Goal: Transaction & Acquisition: Purchase product/service

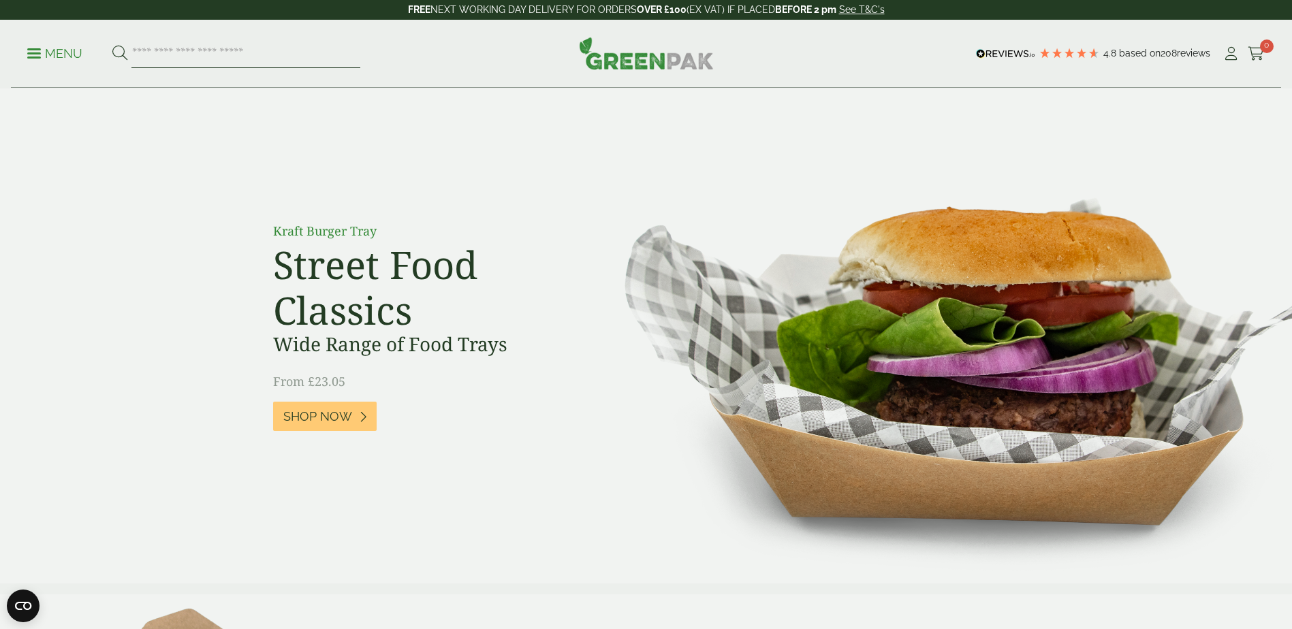
click at [234, 52] on input "search" at bounding box center [245, 53] width 229 height 29
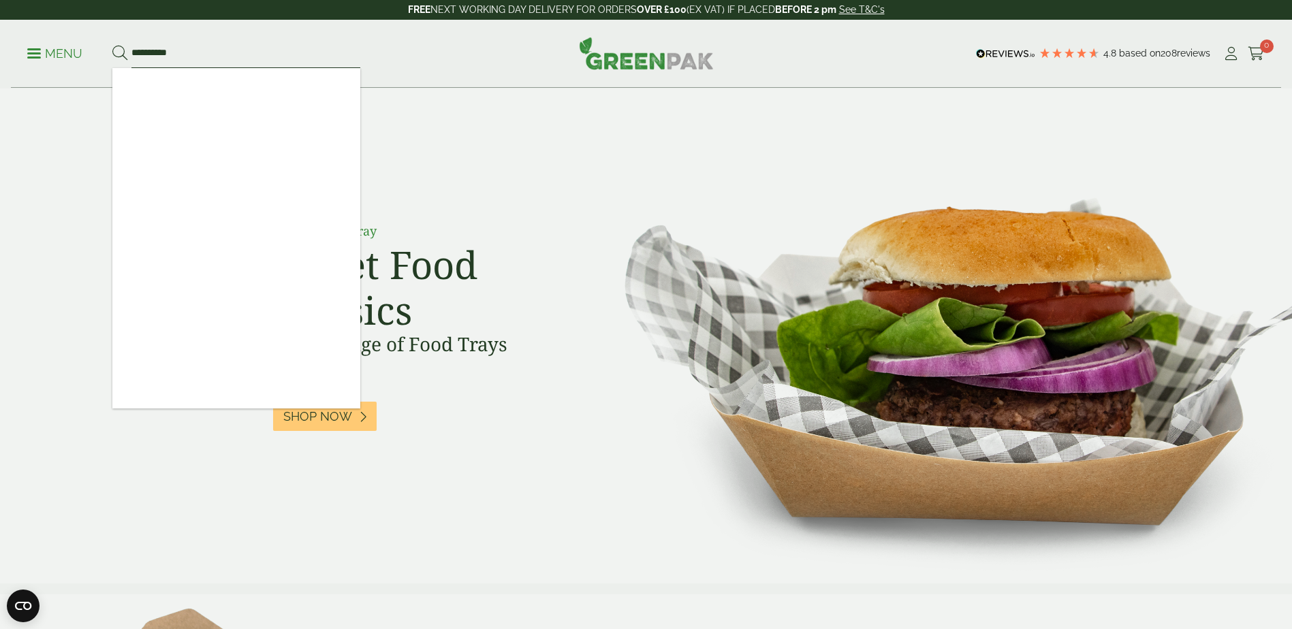
type input "**********"
click at [242, 126] on div at bounding box center [236, 238] width 248 height 340
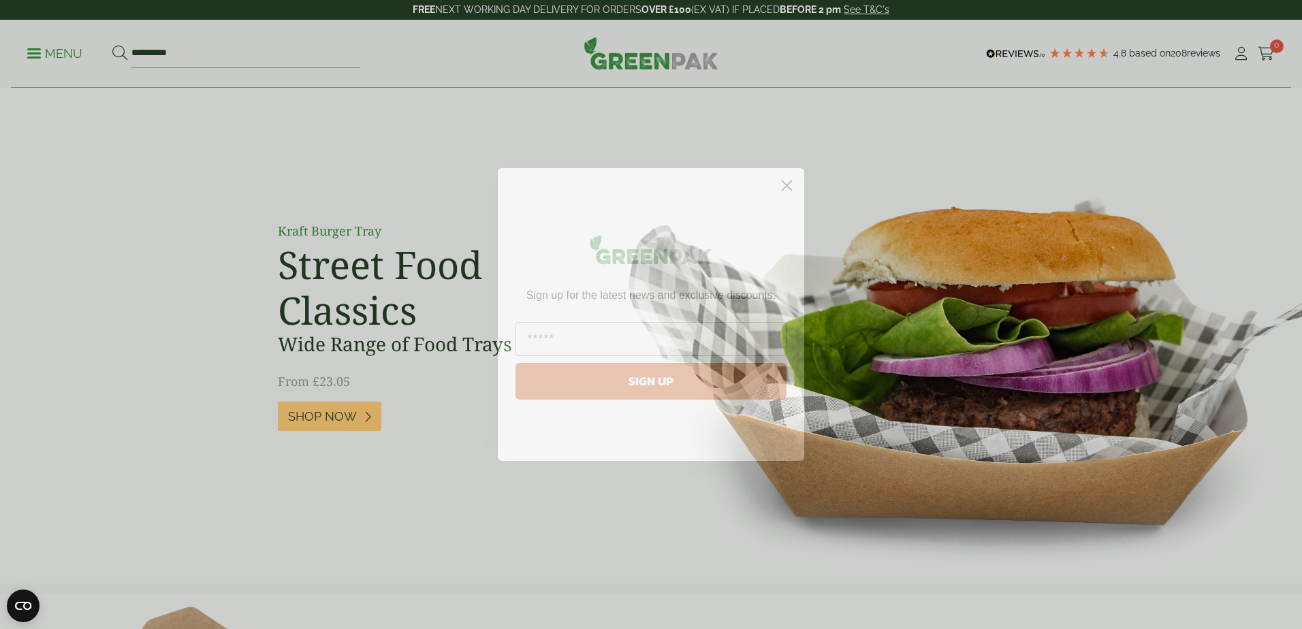
click at [789, 187] on icon "Close dialog" at bounding box center [787, 186] width 10 height 10
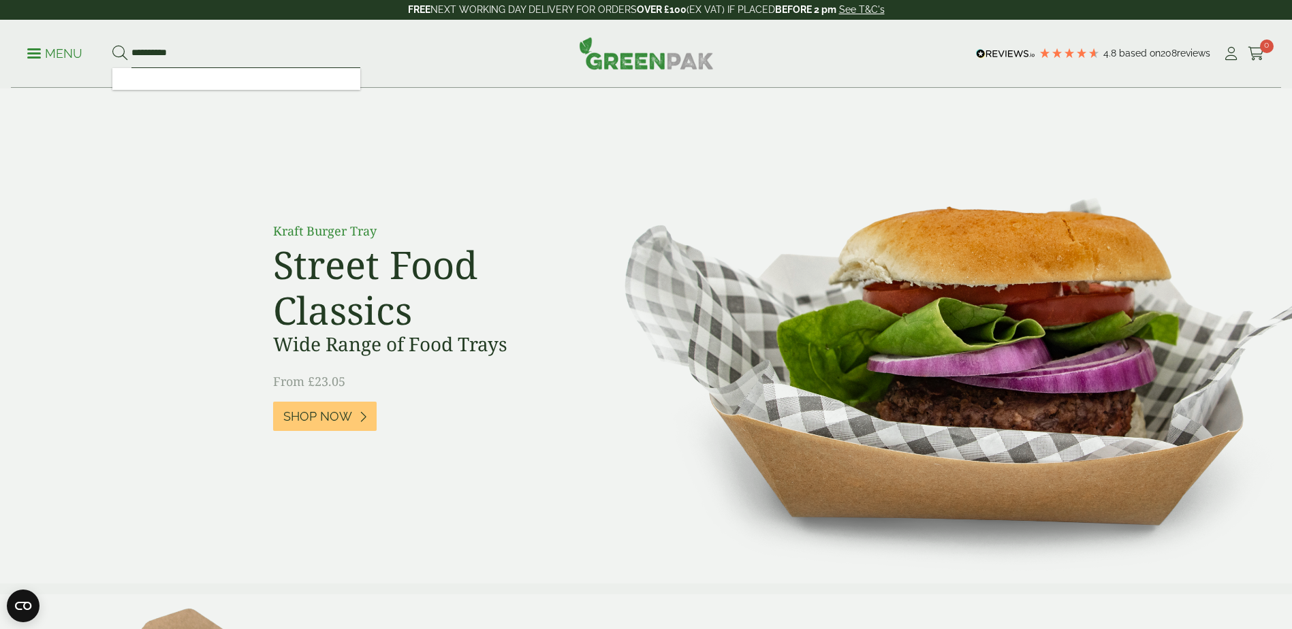
click at [235, 60] on input "**********" at bounding box center [245, 53] width 229 height 29
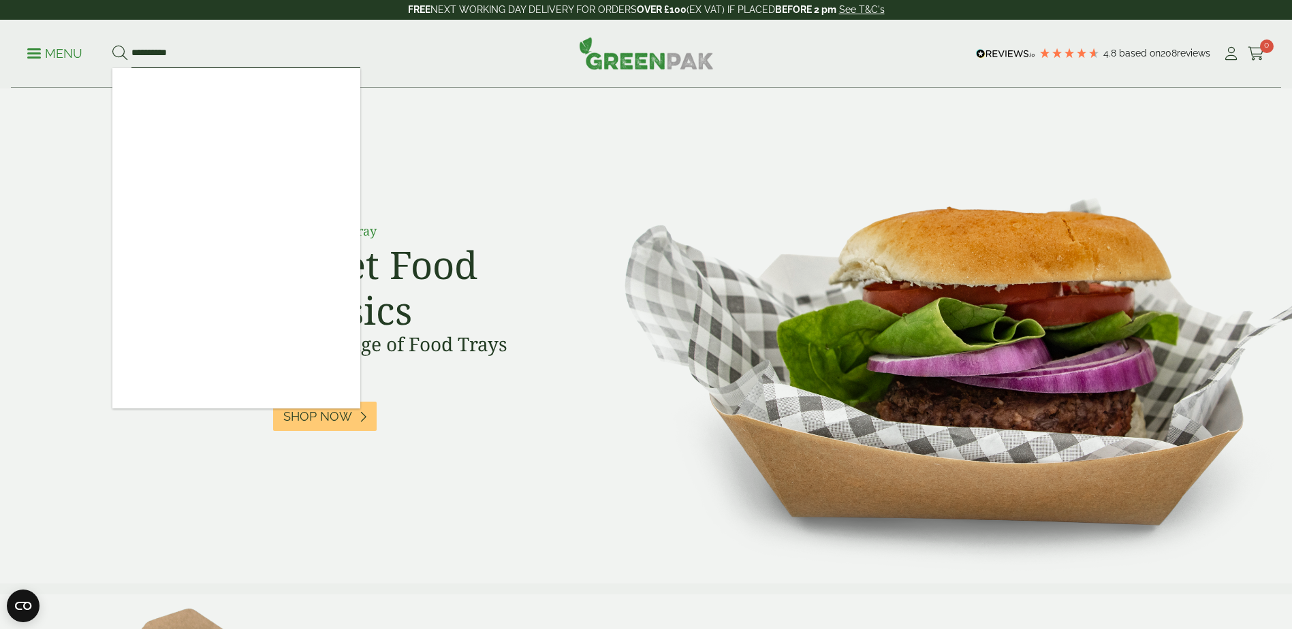
click at [112, 45] on button at bounding box center [119, 54] width 15 height 18
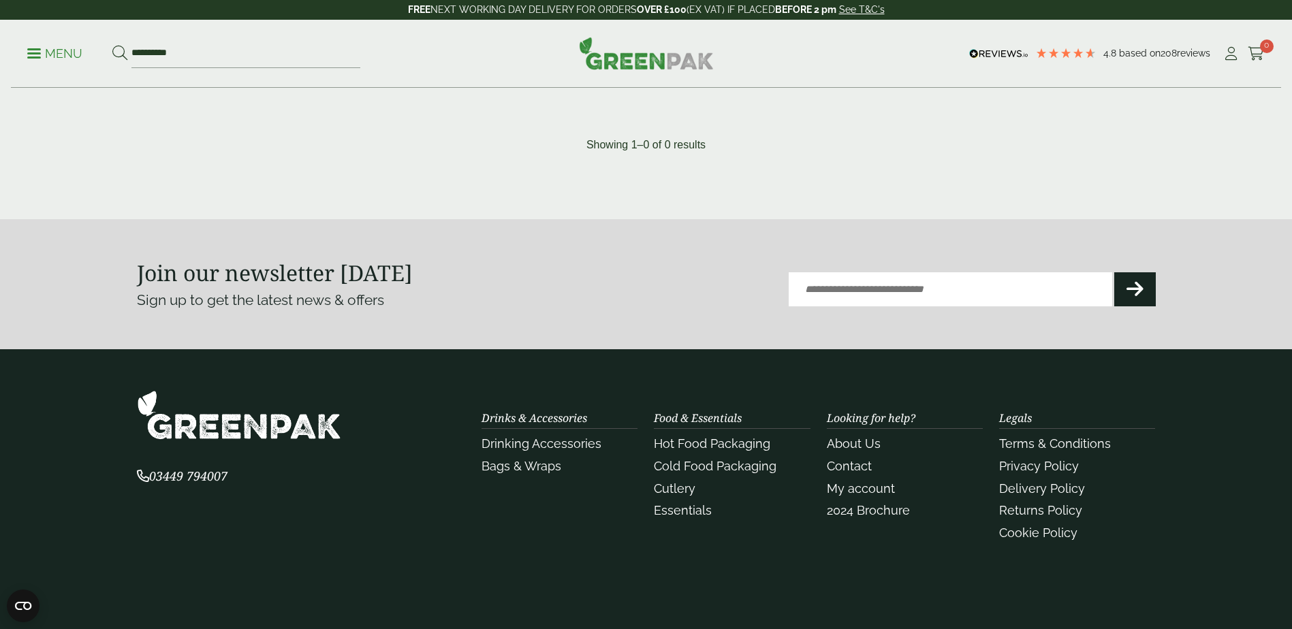
scroll to position [272, 0]
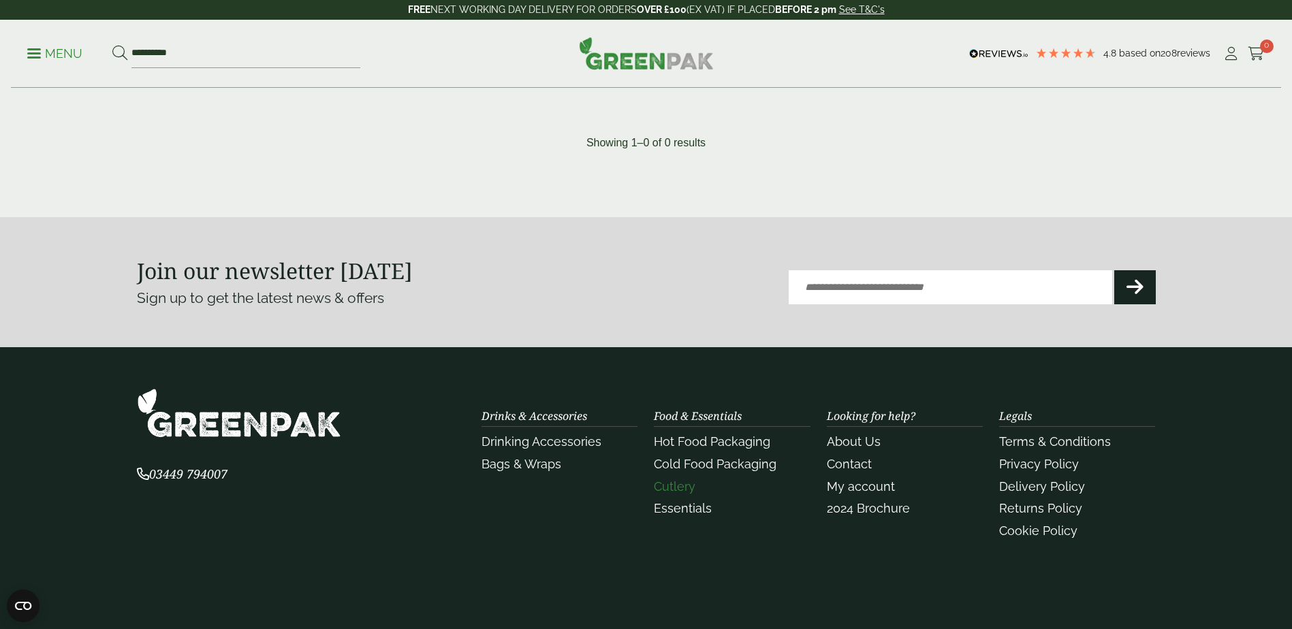
click at [687, 479] on link "Cutlery" at bounding box center [675, 486] width 42 height 14
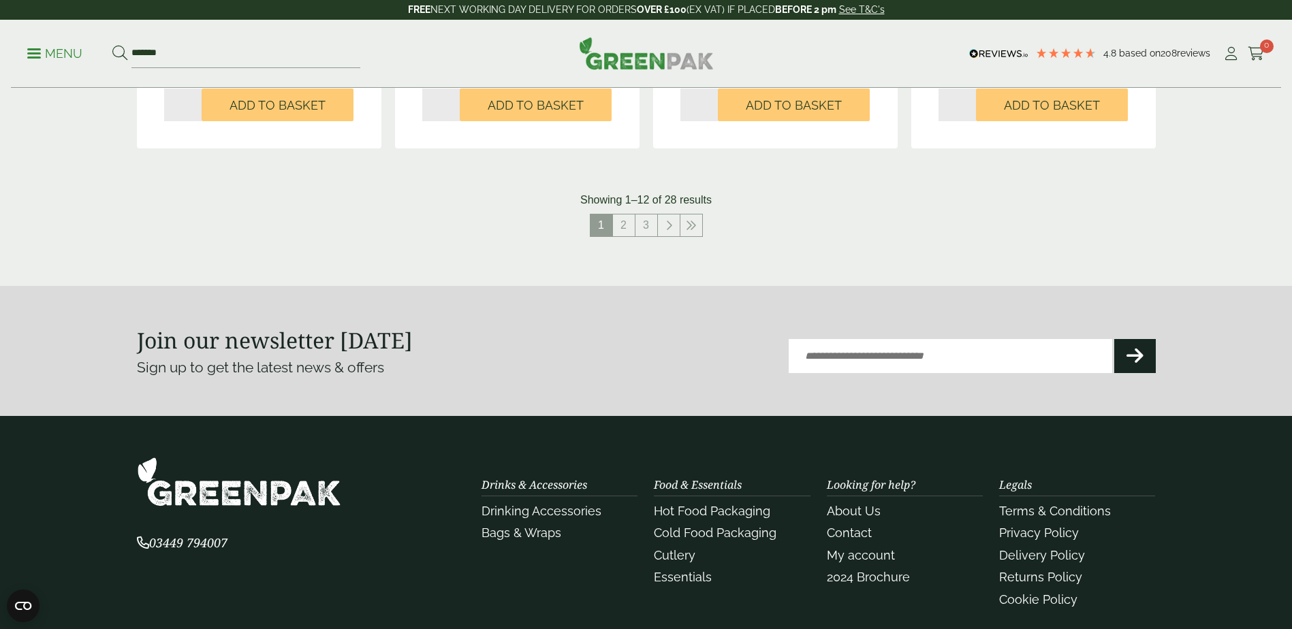
scroll to position [1546, 0]
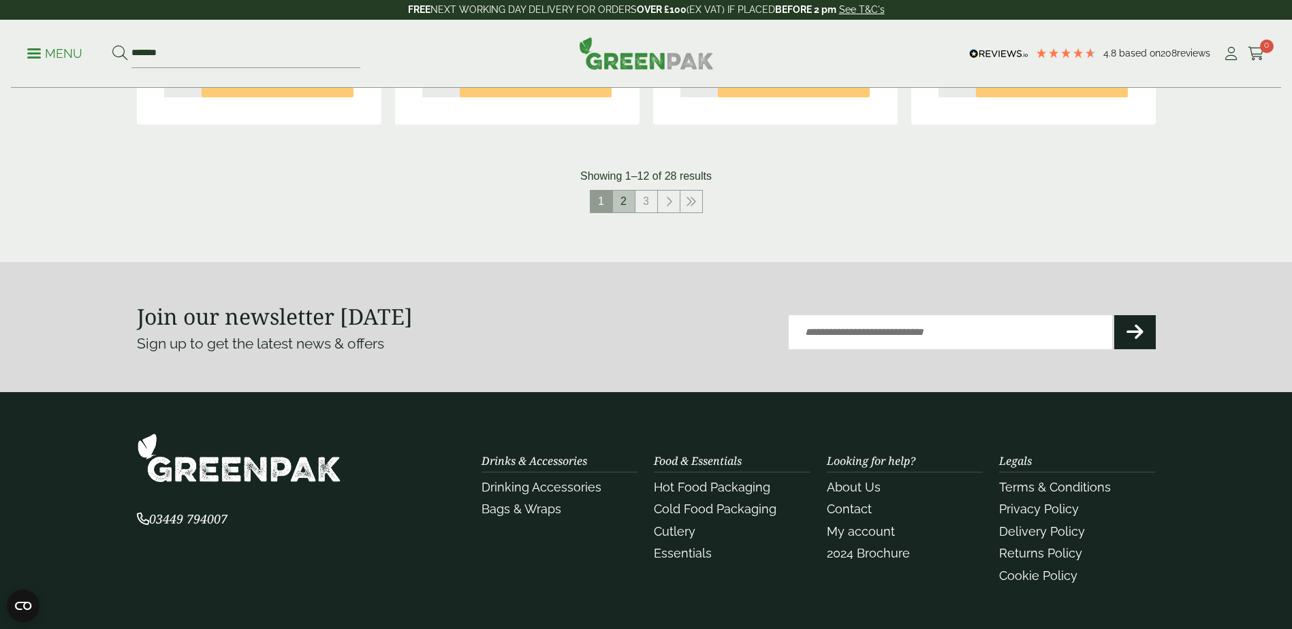
click at [624, 200] on link "2" at bounding box center [624, 202] width 22 height 22
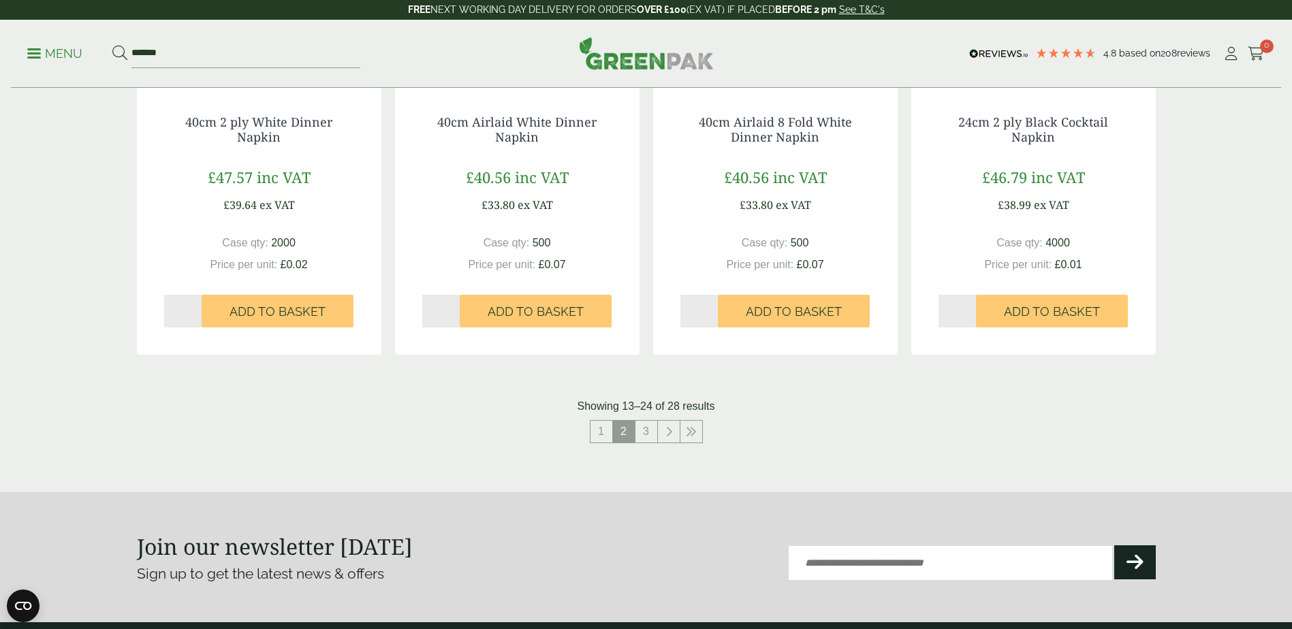
scroll to position [1317, 0]
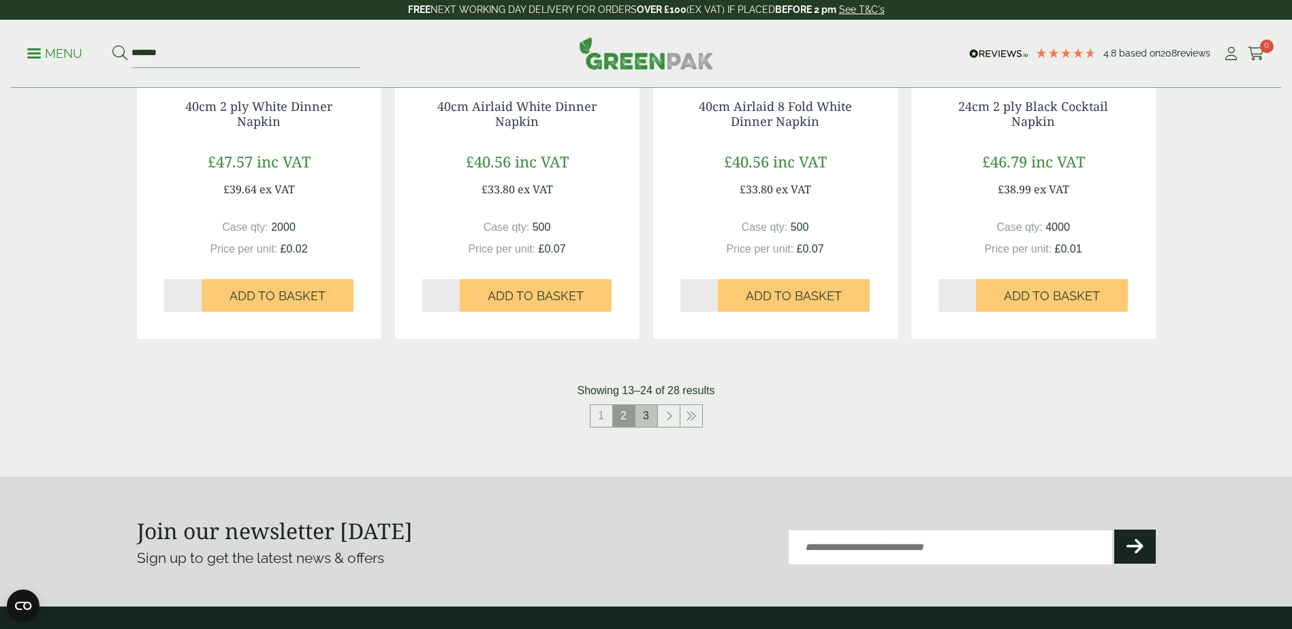
click at [654, 411] on link "3" at bounding box center [646, 416] width 22 height 22
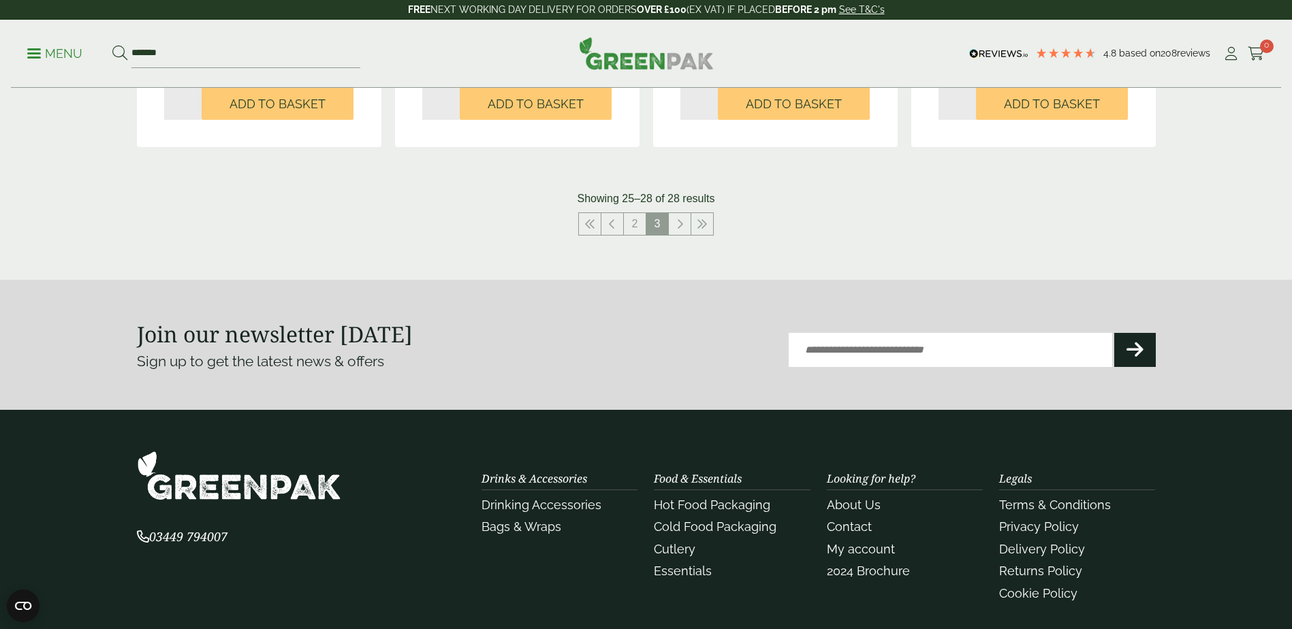
scroll to position [629, 0]
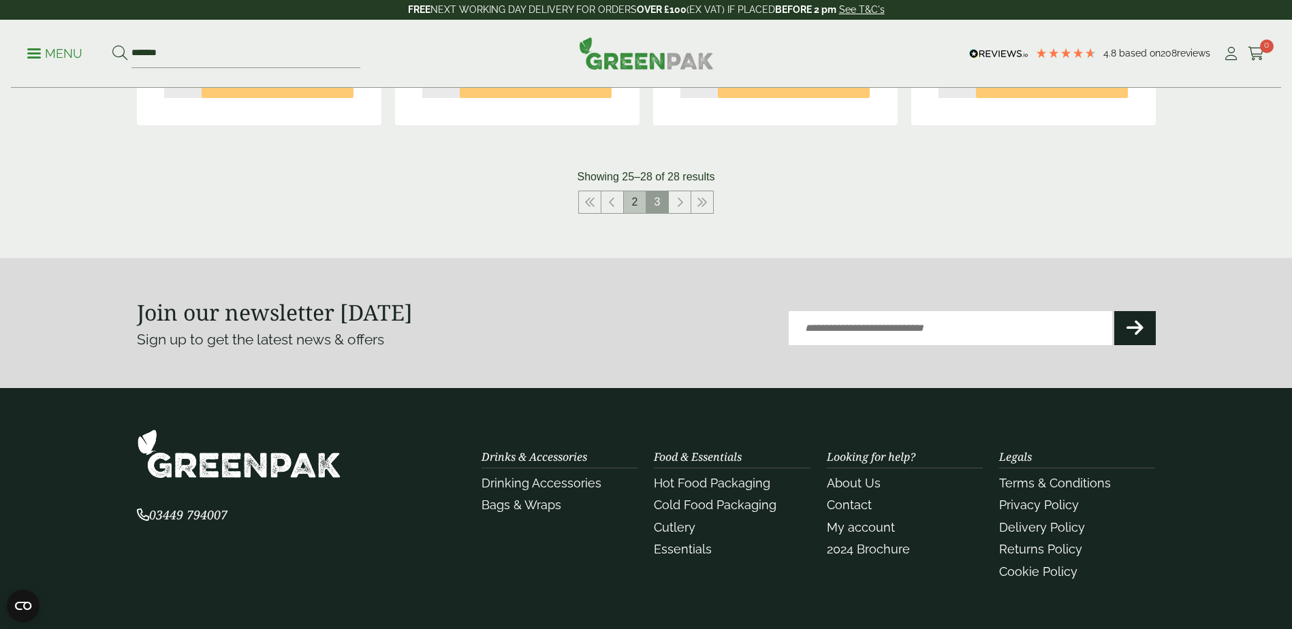
click at [633, 203] on link "2" at bounding box center [635, 202] width 22 height 22
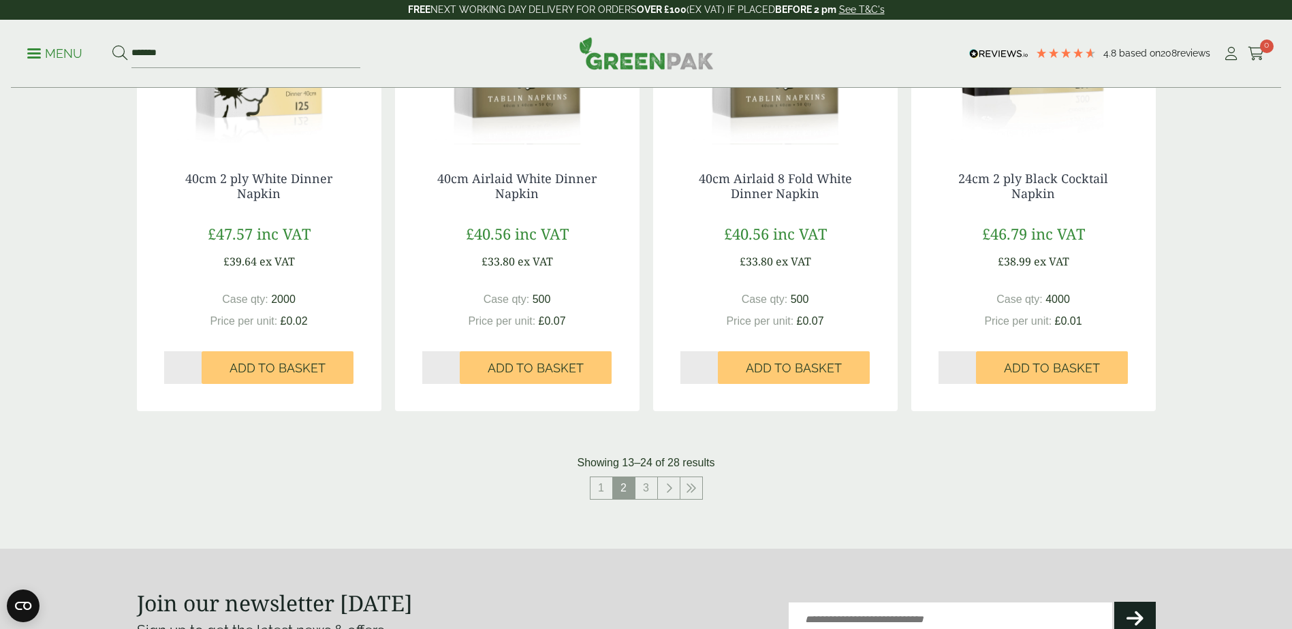
scroll to position [1258, 0]
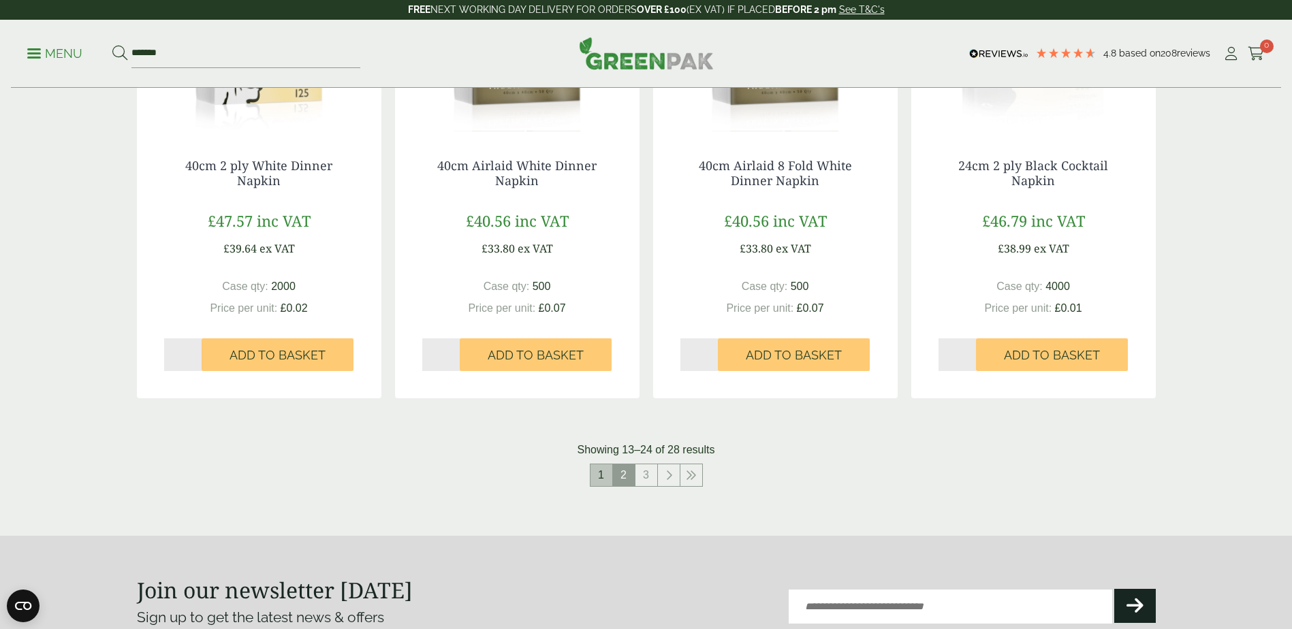
click at [603, 476] on link "1" at bounding box center [601, 475] width 22 height 22
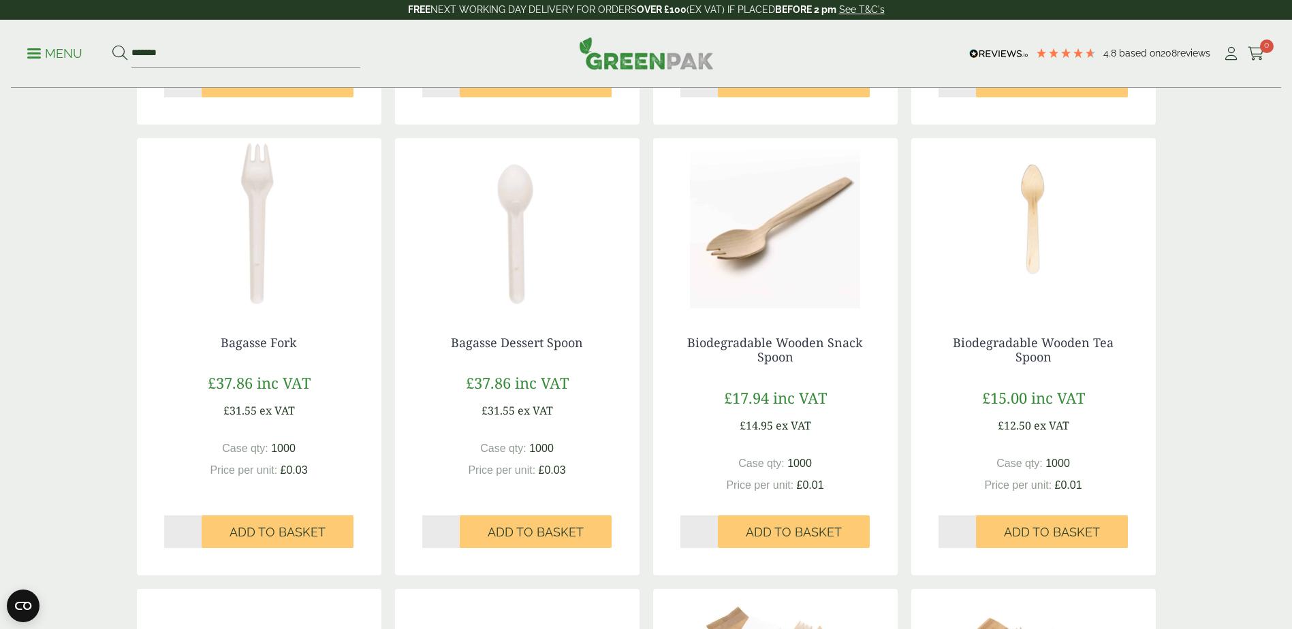
scroll to position [633, 0]
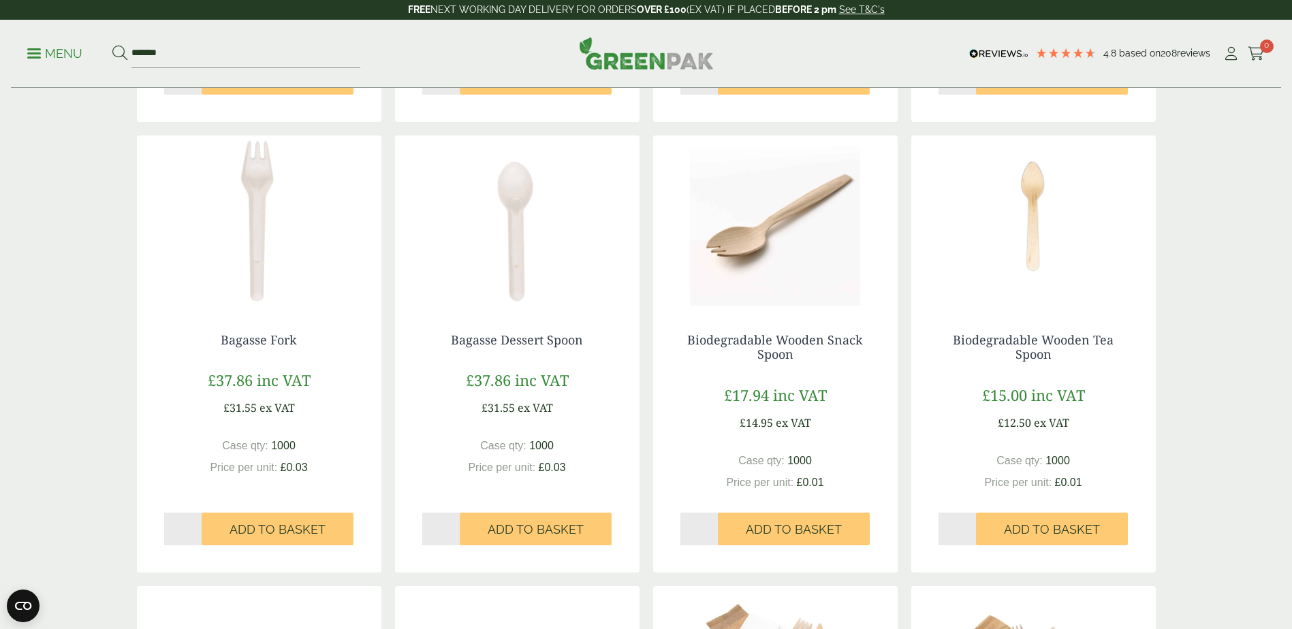
click at [1021, 250] on img at bounding box center [1033, 221] width 244 height 170
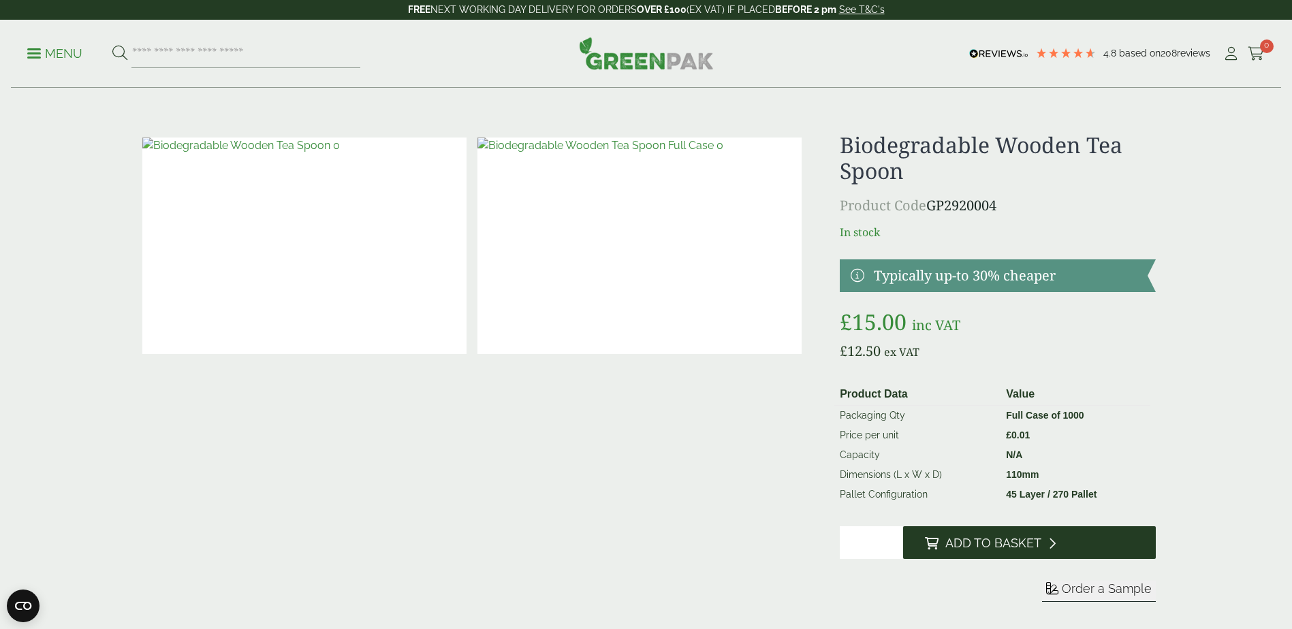
click at [973, 556] on button "Add to Basket" at bounding box center [1029, 542] width 253 height 33
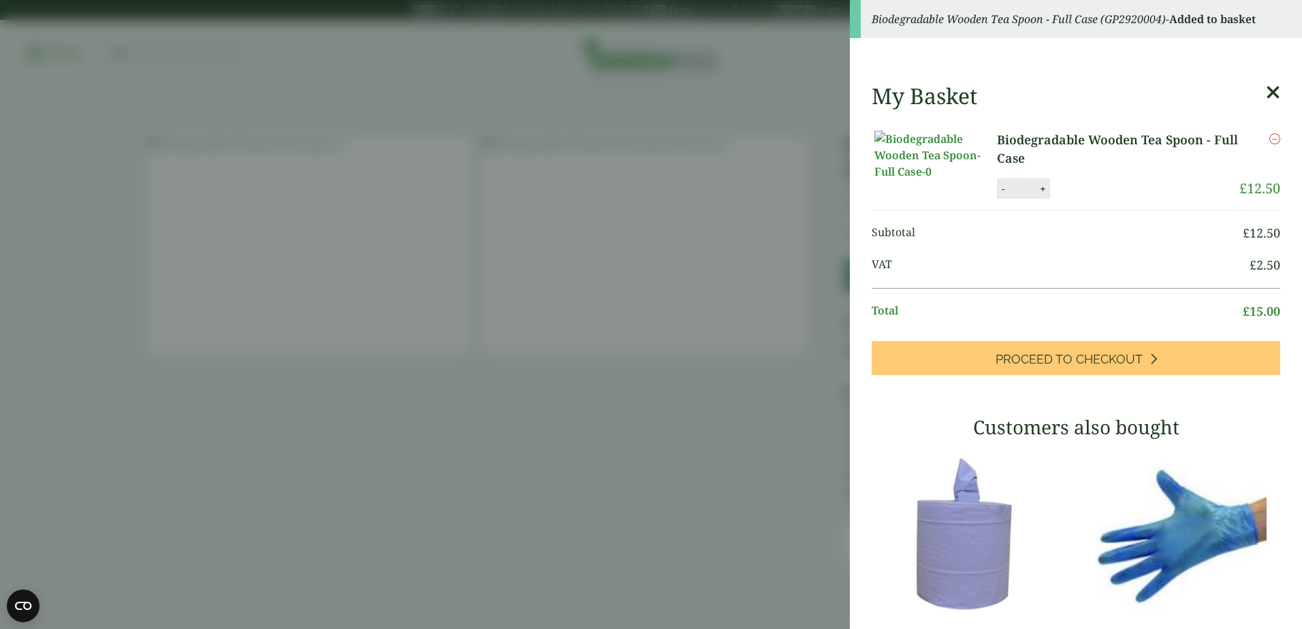
click at [743, 404] on aside "Biodegradable Wooden Tea Spoon - Full Case (GP2920004) - Added to basket My Bas…" at bounding box center [651, 314] width 1302 height 629
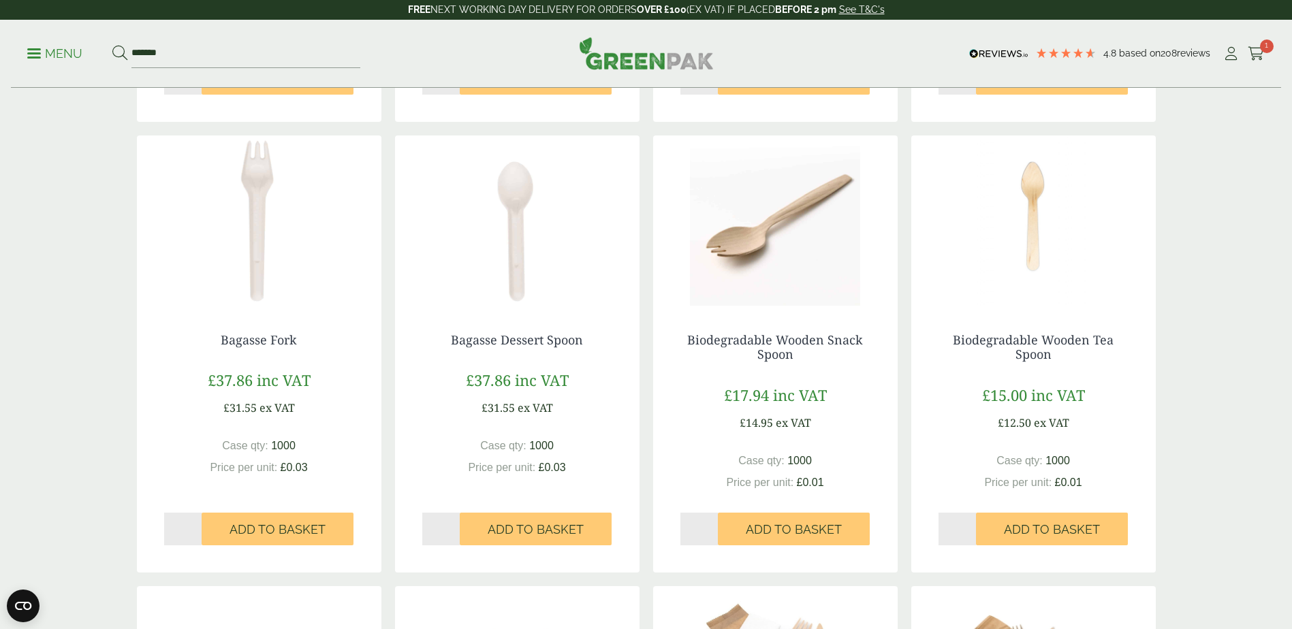
scroll to position [1258, 0]
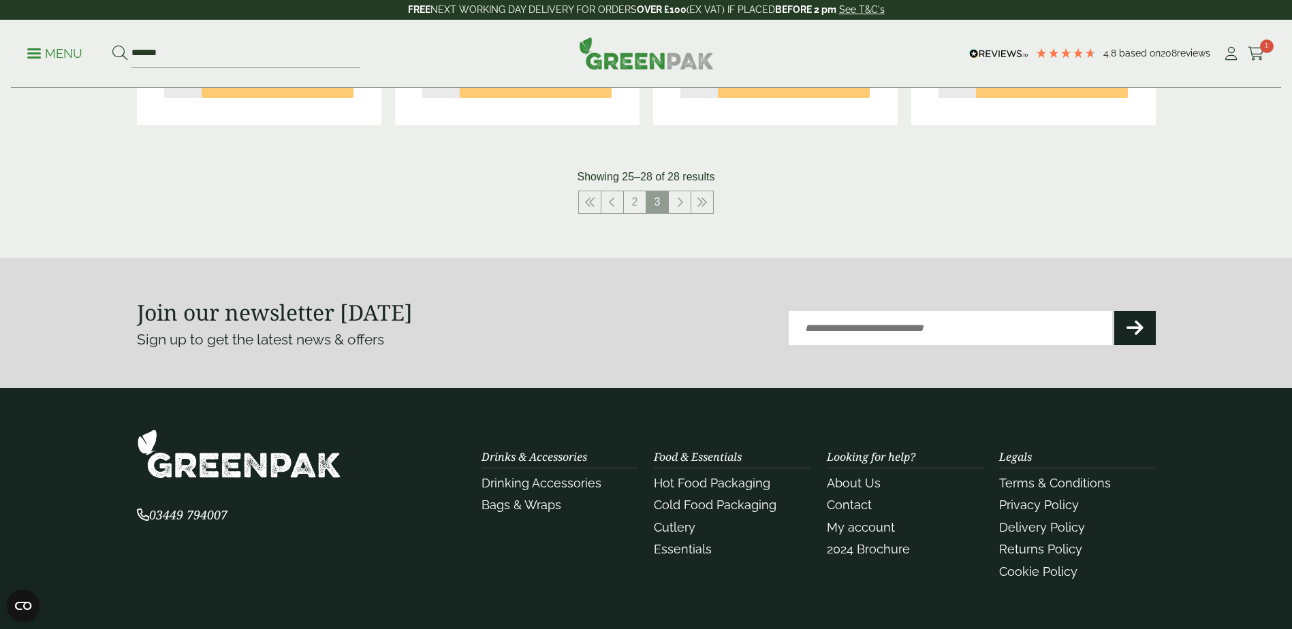
scroll to position [815, 0]
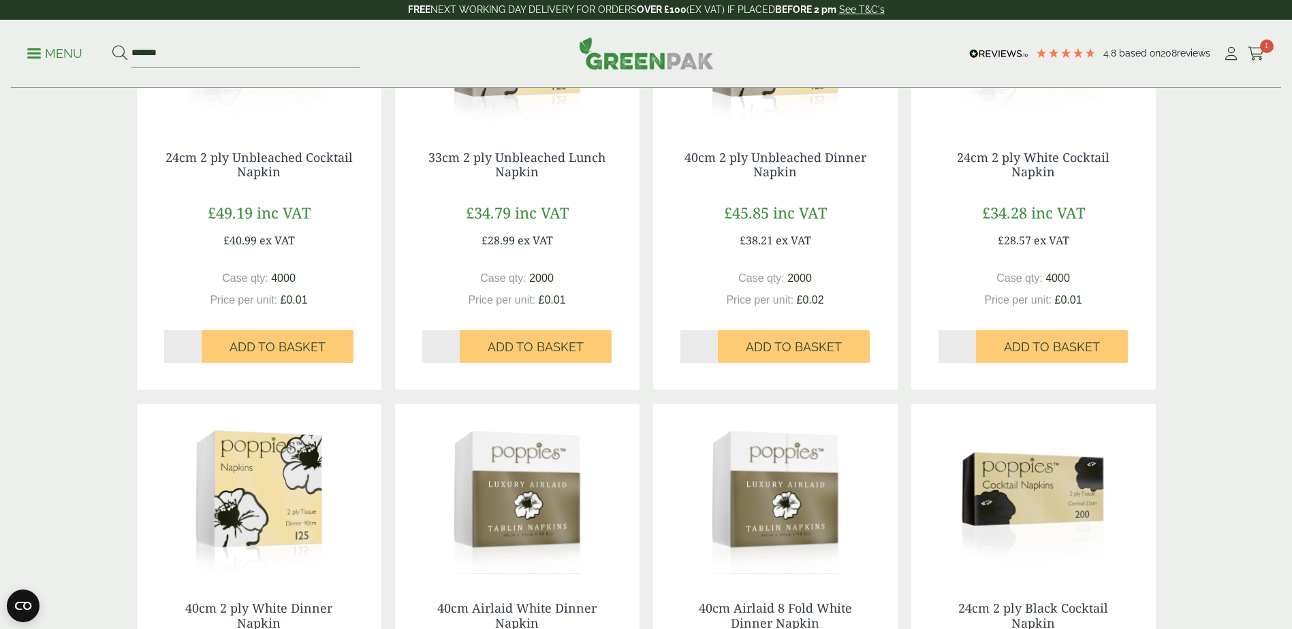
scroll to position [1546, 0]
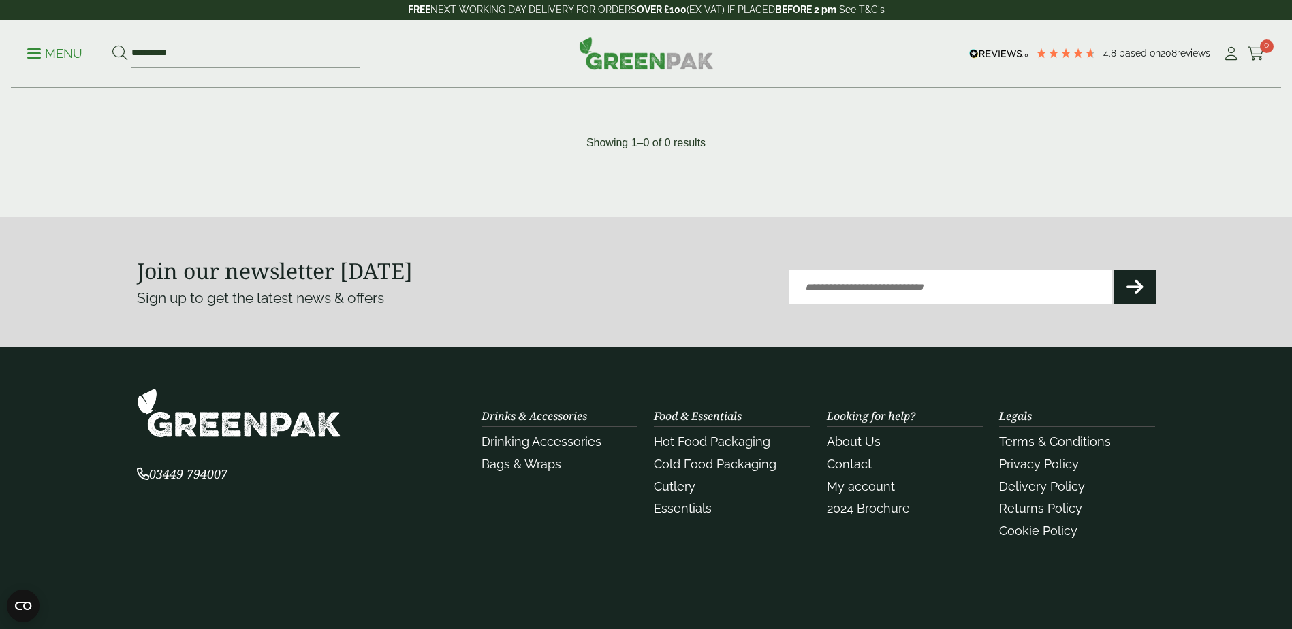
click at [35, 56] on link "Menu" at bounding box center [54, 53] width 55 height 14
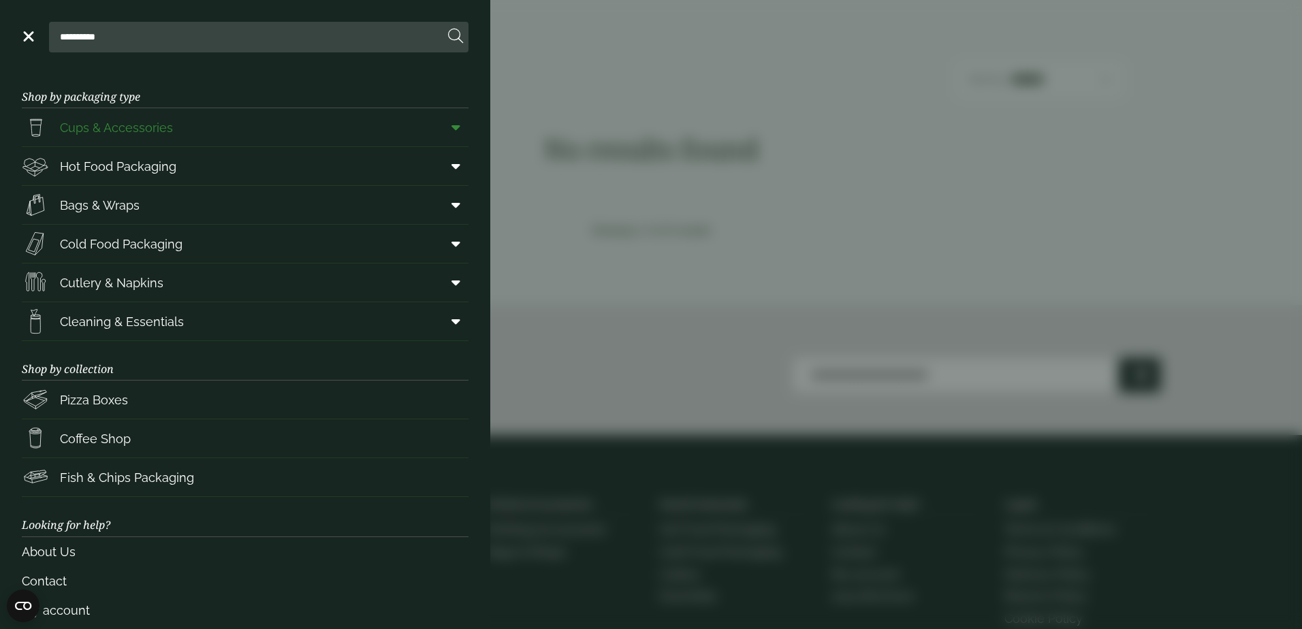
click at [102, 137] on span "Cups & Accessories" at bounding box center [97, 127] width 151 height 27
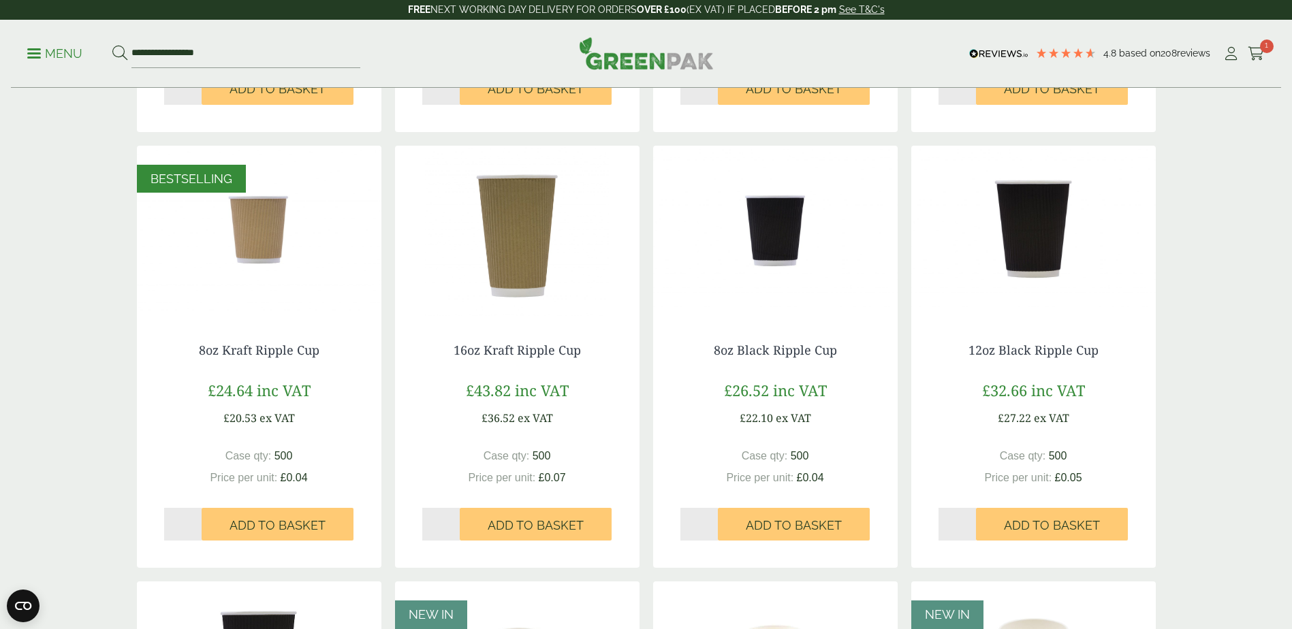
scroll to position [636, 0]
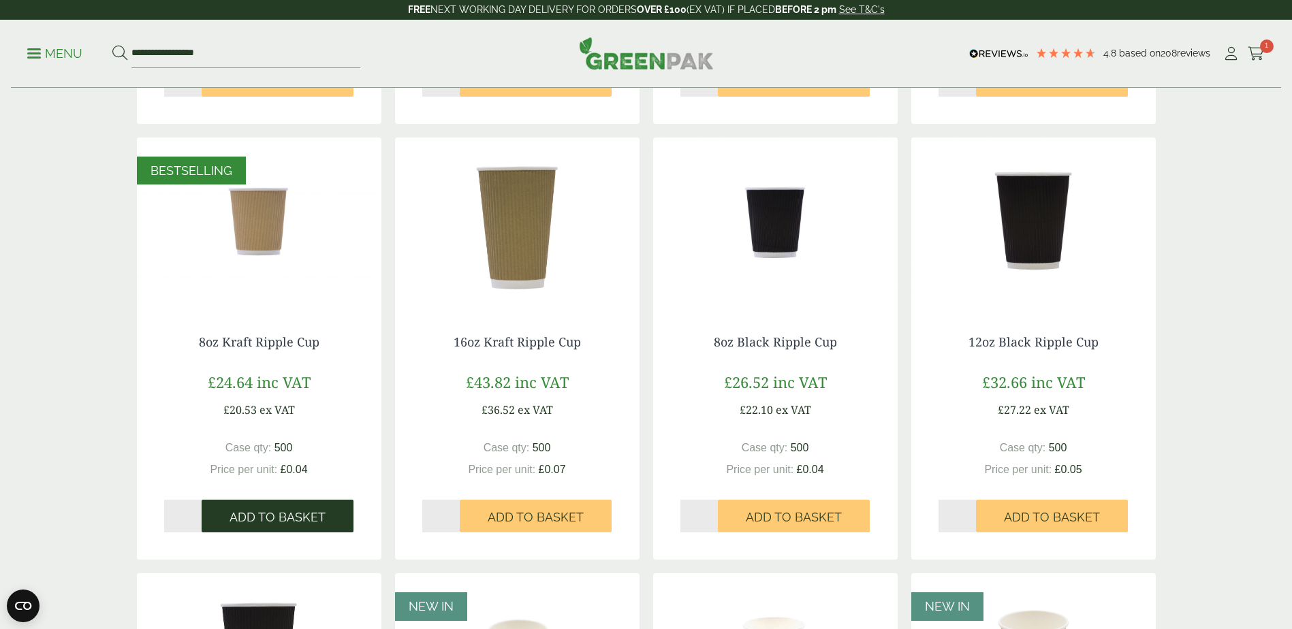
click at [308, 523] on span "Add to Basket" at bounding box center [277, 517] width 96 height 15
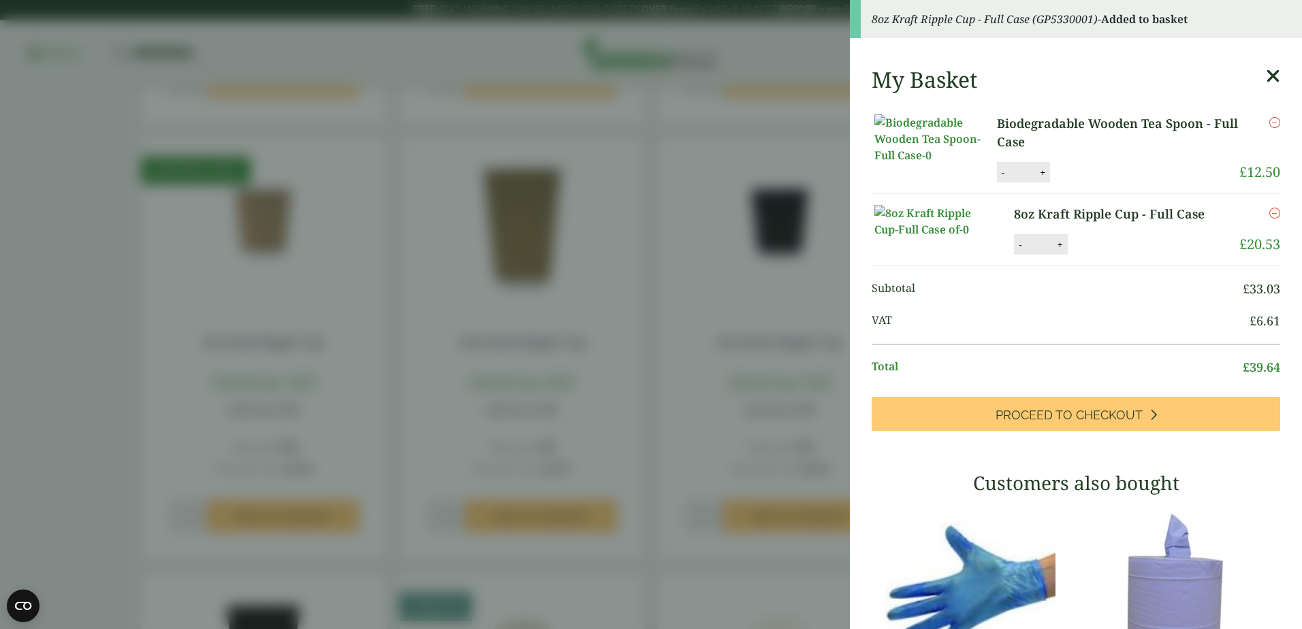
click at [260, 334] on aside "8oz Kraft Ripple Cup - Full Case (GP5330001) - Added to basket My Basket Biodeg…" at bounding box center [651, 314] width 1302 height 629
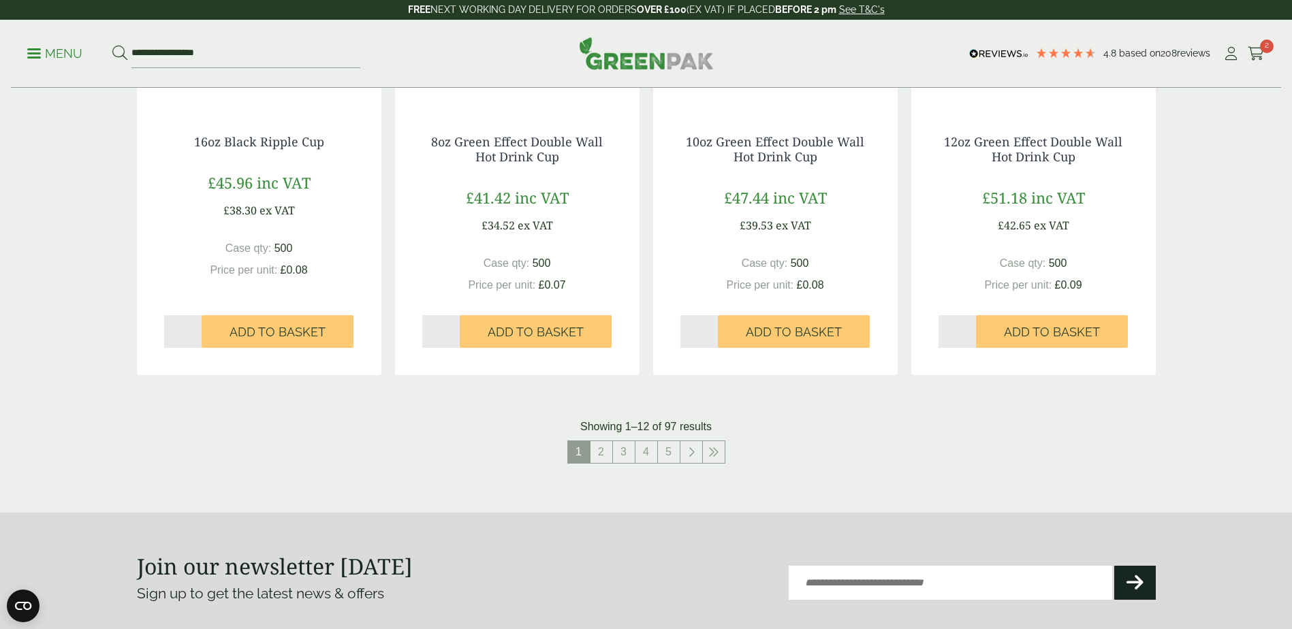
scroll to position [1274, 0]
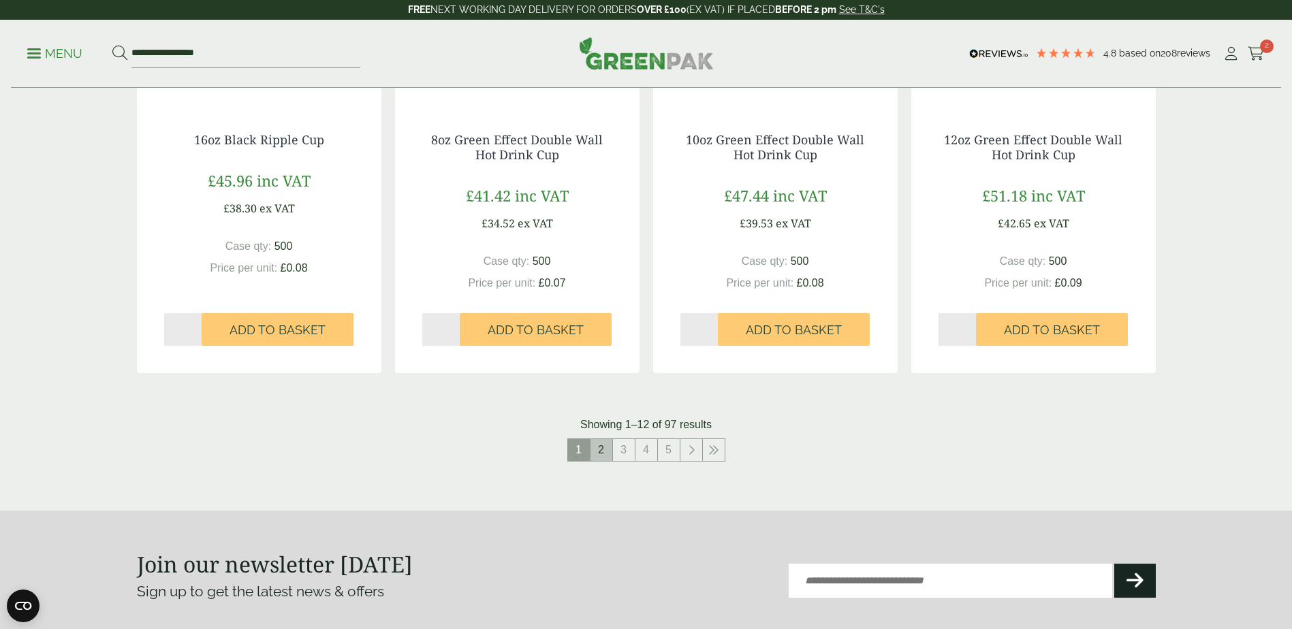
click at [602, 454] on link "2" at bounding box center [601, 450] width 22 height 22
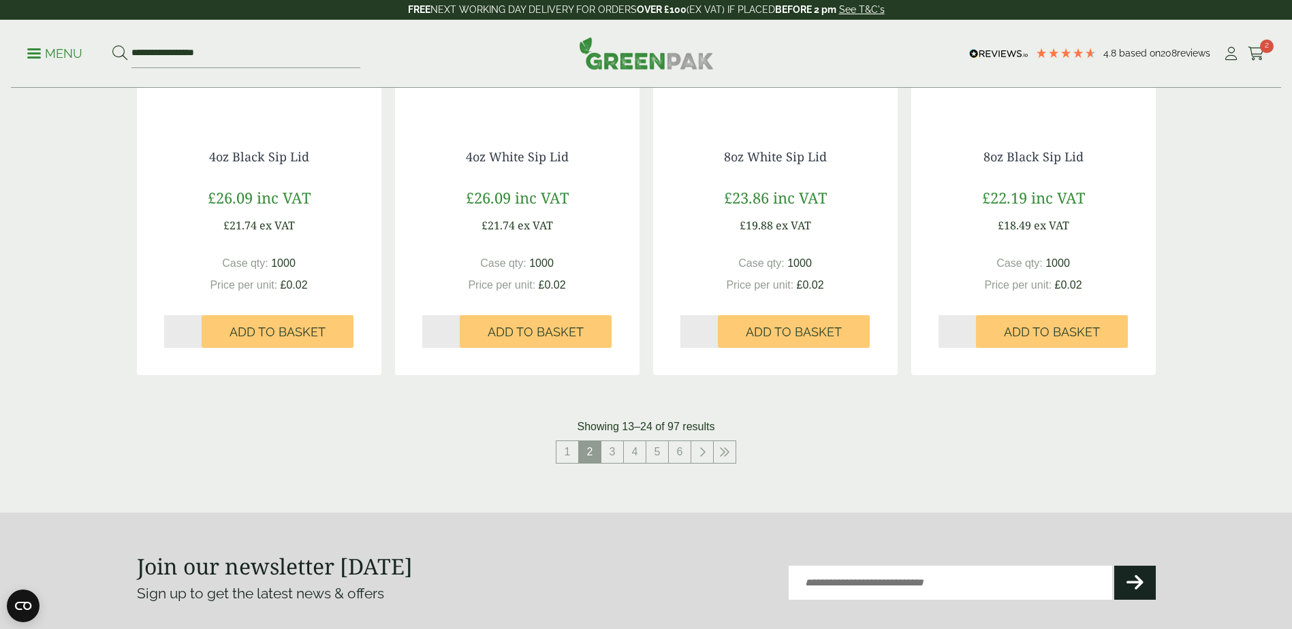
scroll to position [1295, 0]
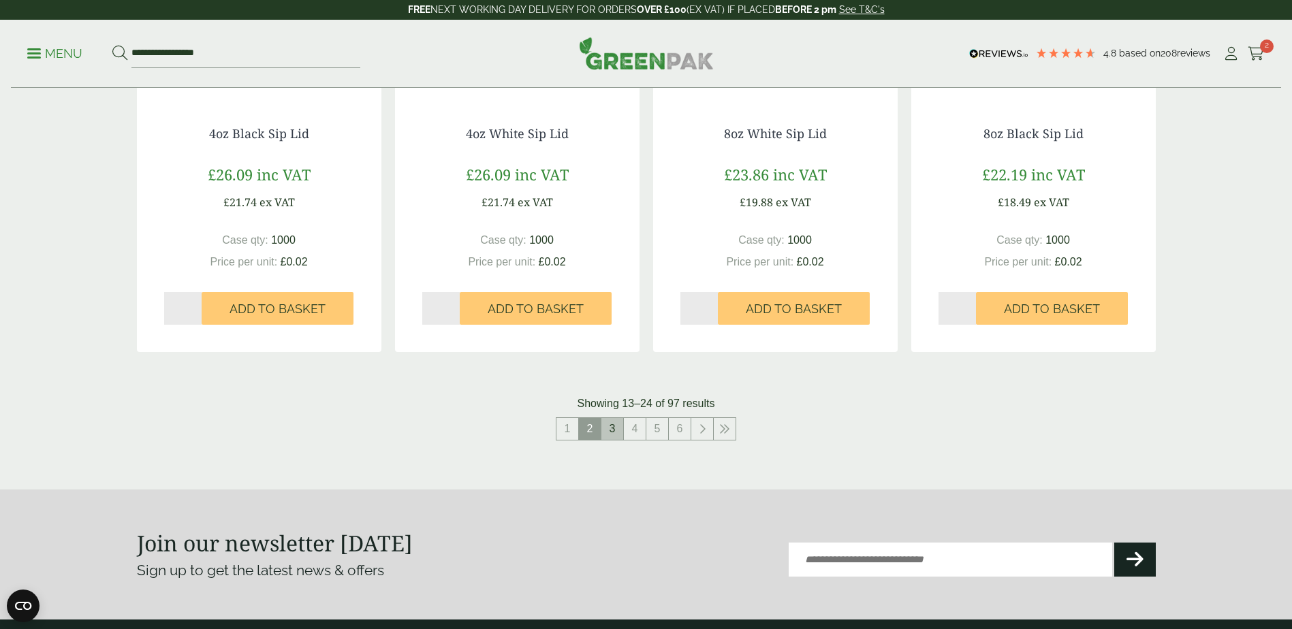
click at [617, 428] on link "3" at bounding box center [612, 429] width 22 height 22
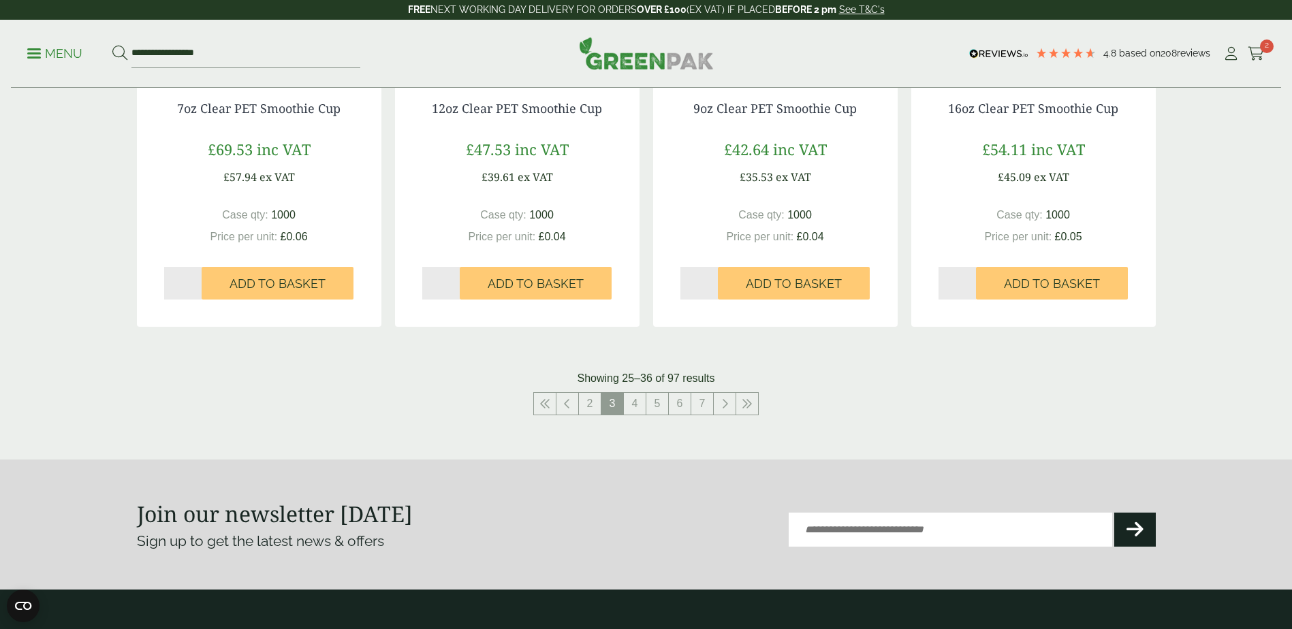
scroll to position [1313, 0]
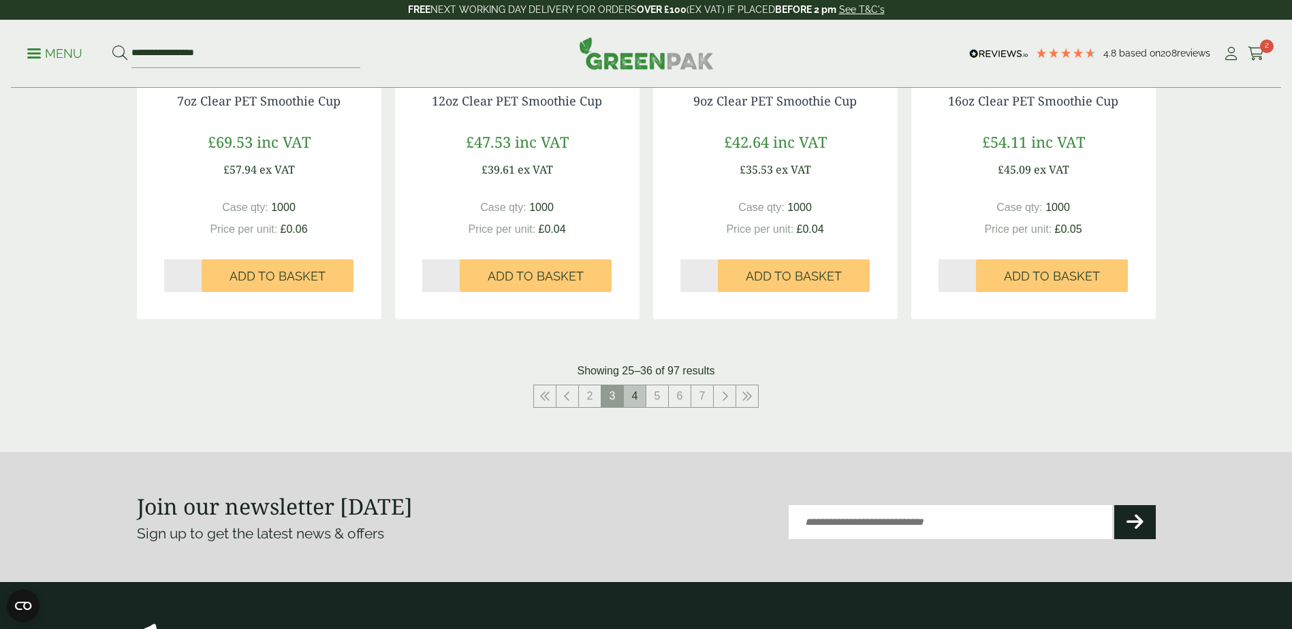
click at [639, 398] on link "4" at bounding box center [635, 396] width 22 height 22
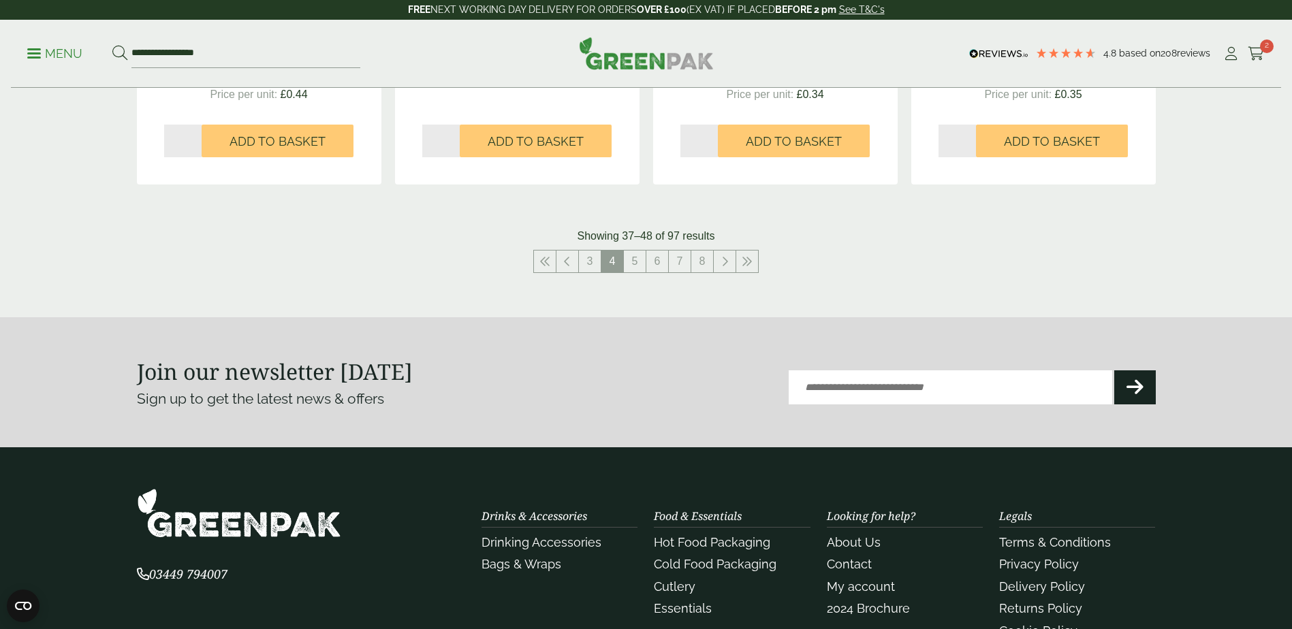
scroll to position [1494, 0]
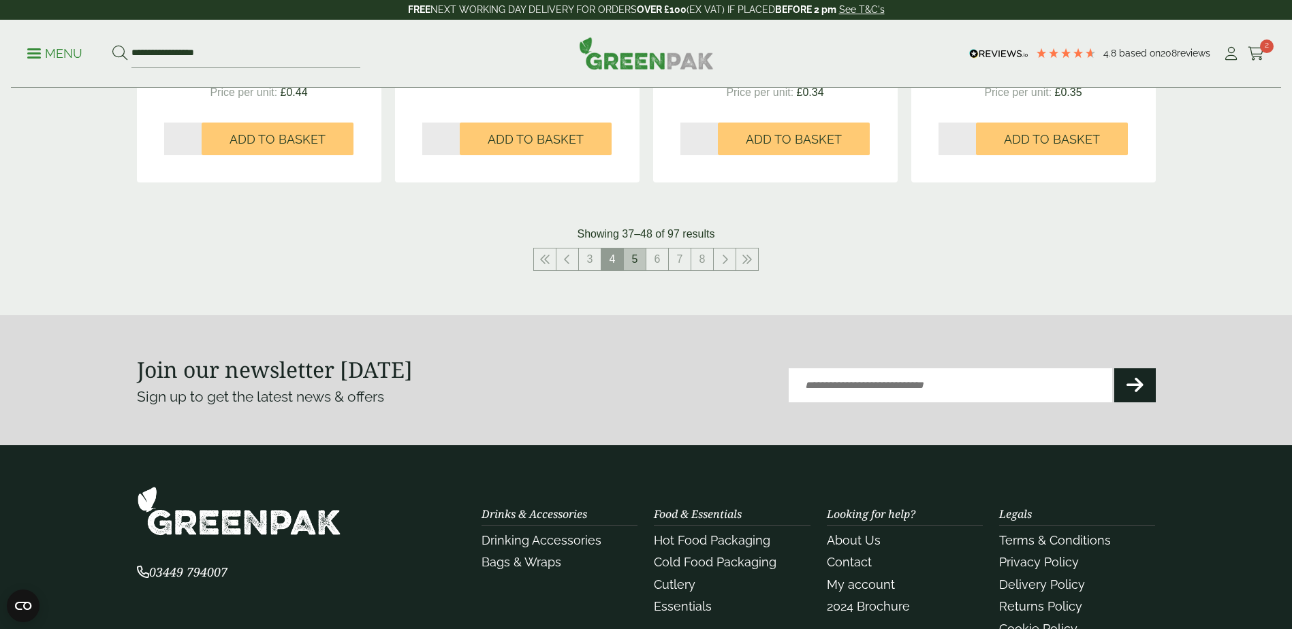
click at [633, 265] on link "5" at bounding box center [635, 260] width 22 height 22
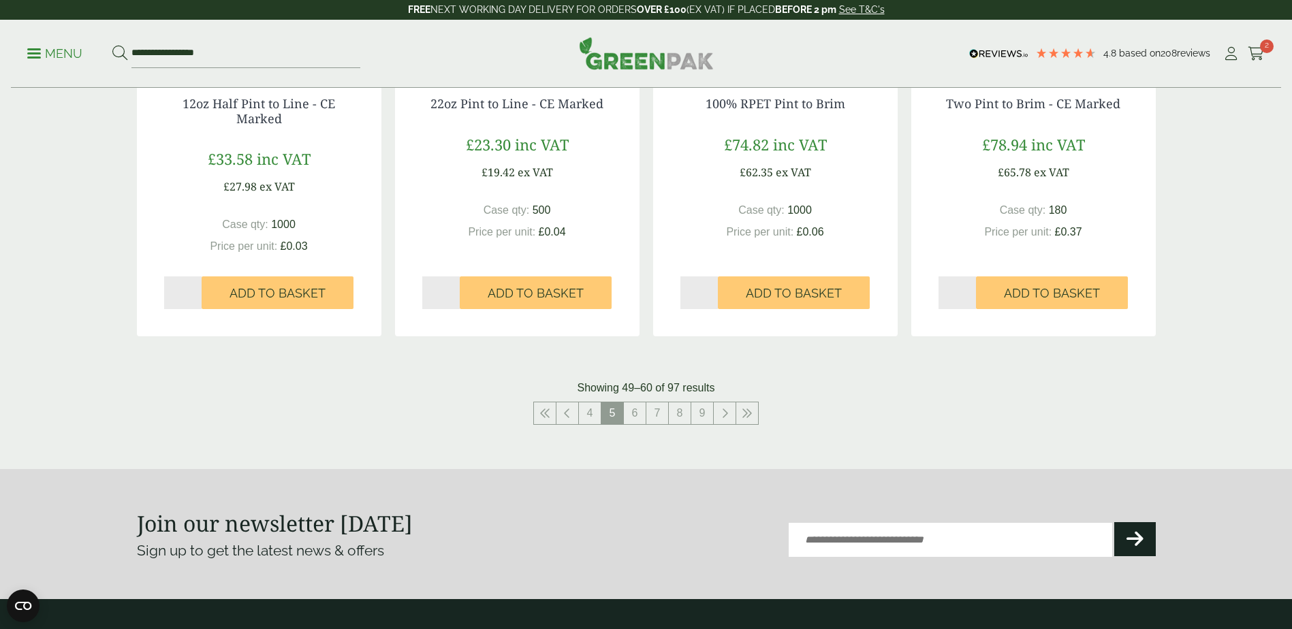
scroll to position [1333, 0]
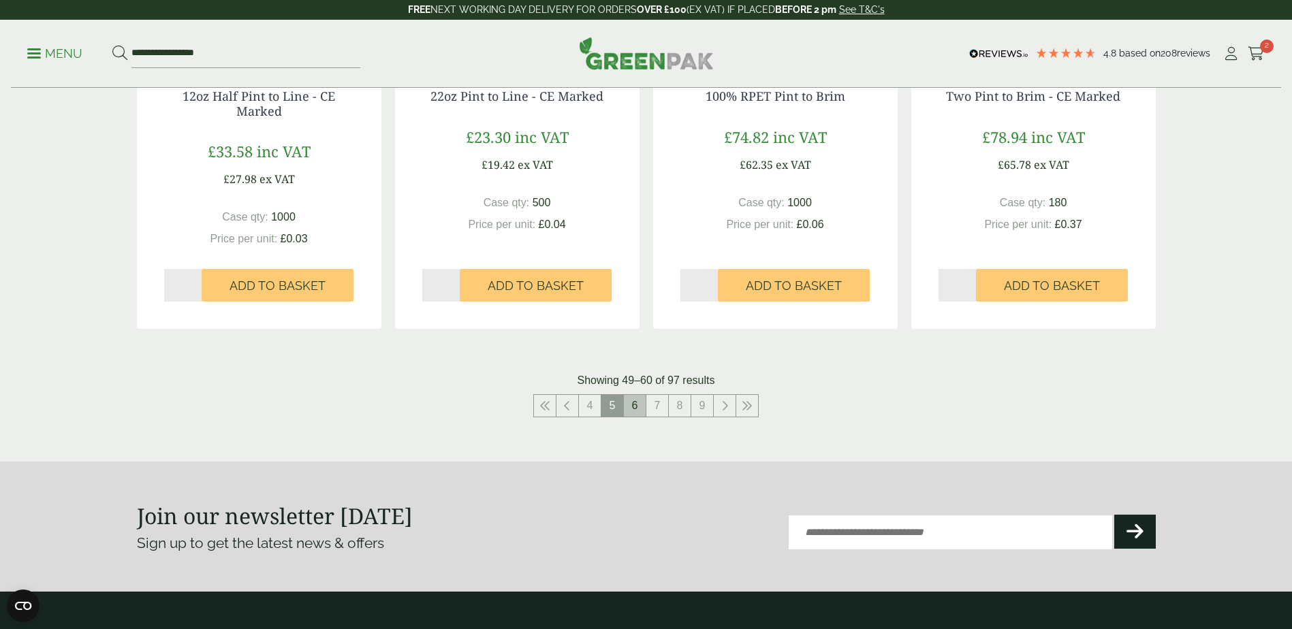
click at [632, 406] on link "6" at bounding box center [635, 406] width 22 height 22
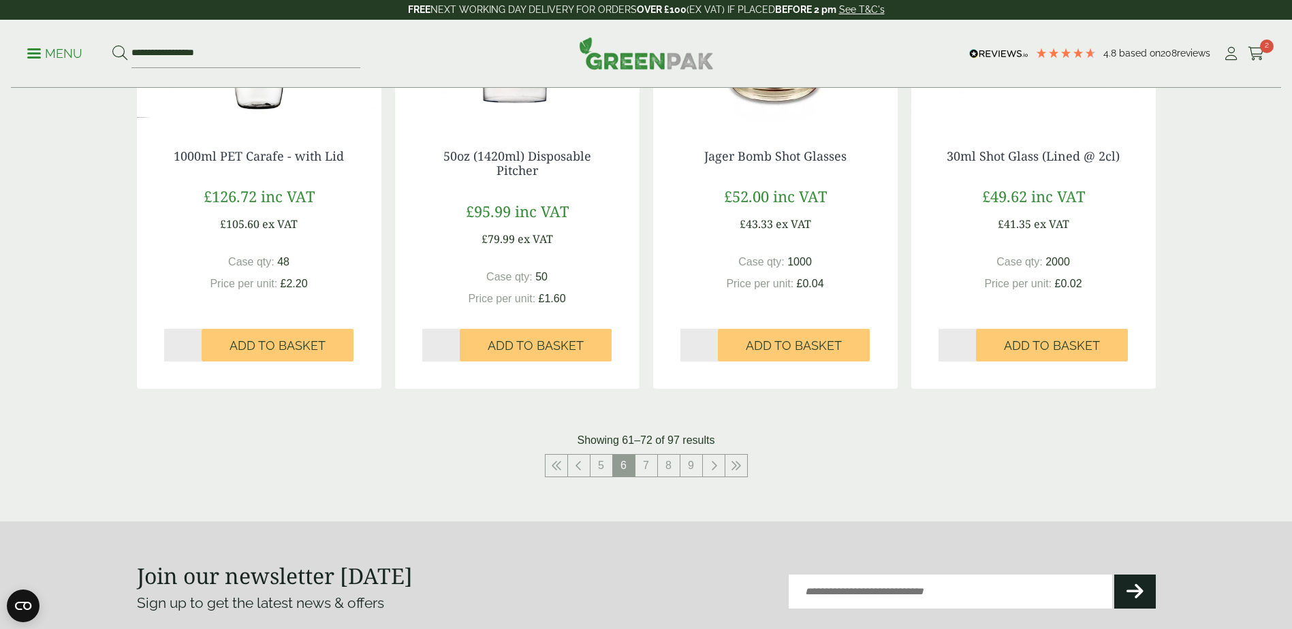
scroll to position [1324, 0]
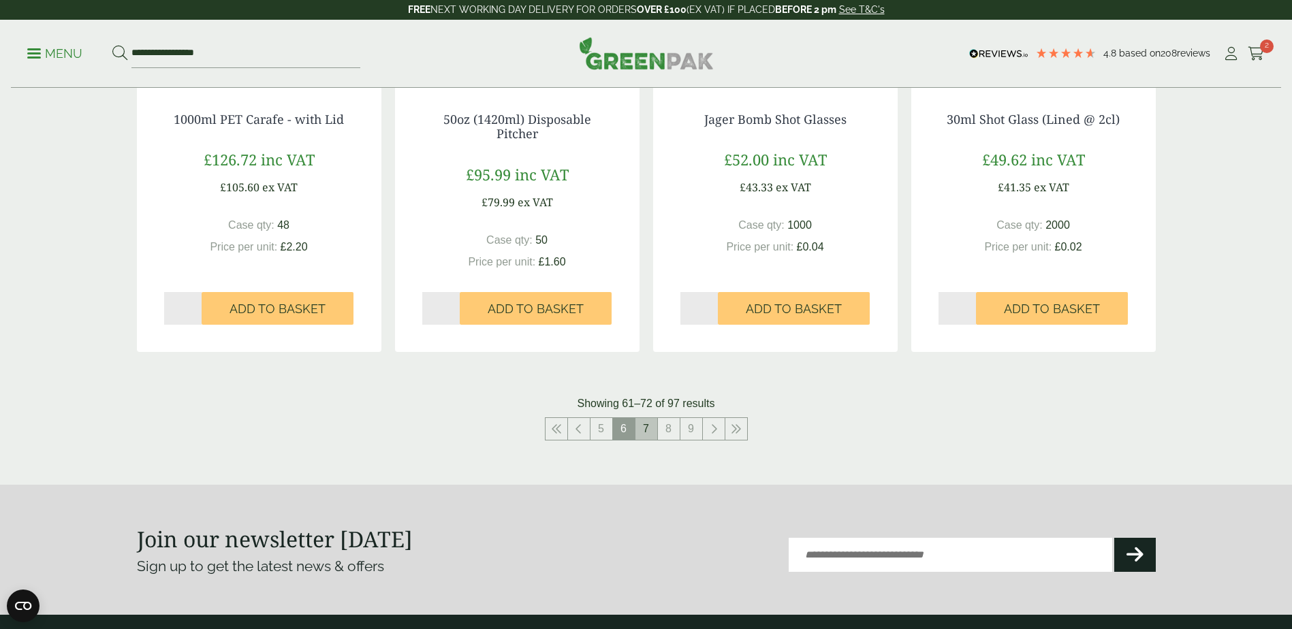
click at [645, 425] on link "7" at bounding box center [646, 429] width 22 height 22
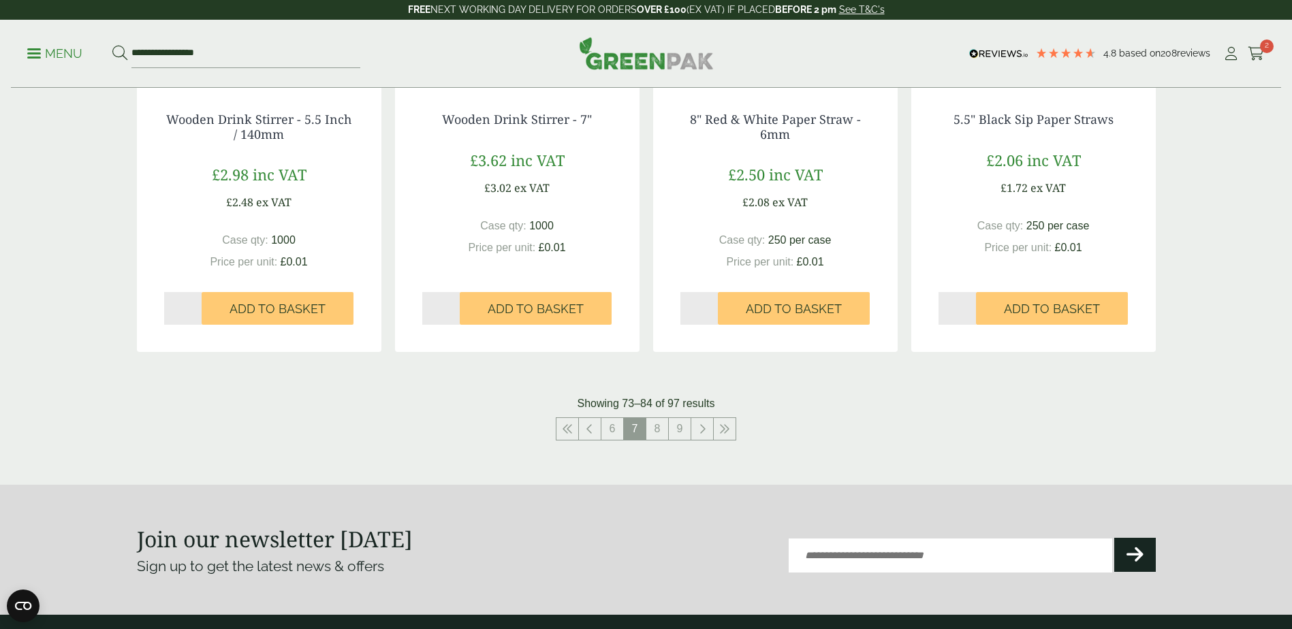
scroll to position [1317, 0]
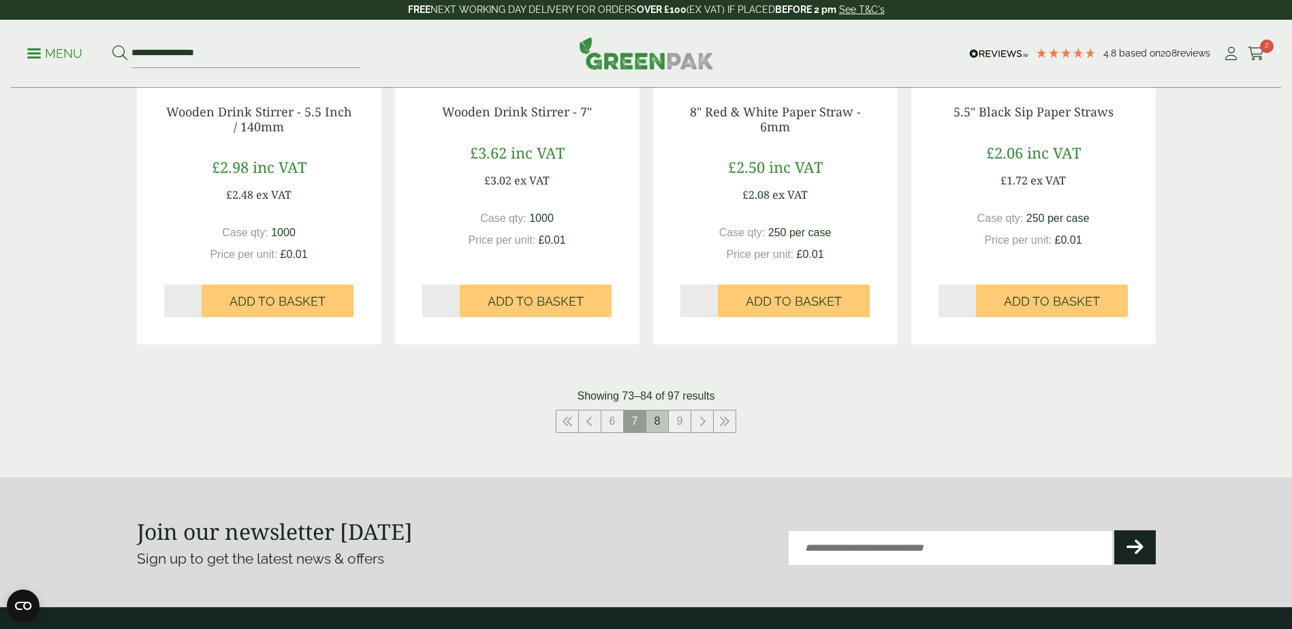
click at [656, 420] on link "8" at bounding box center [657, 422] width 22 height 22
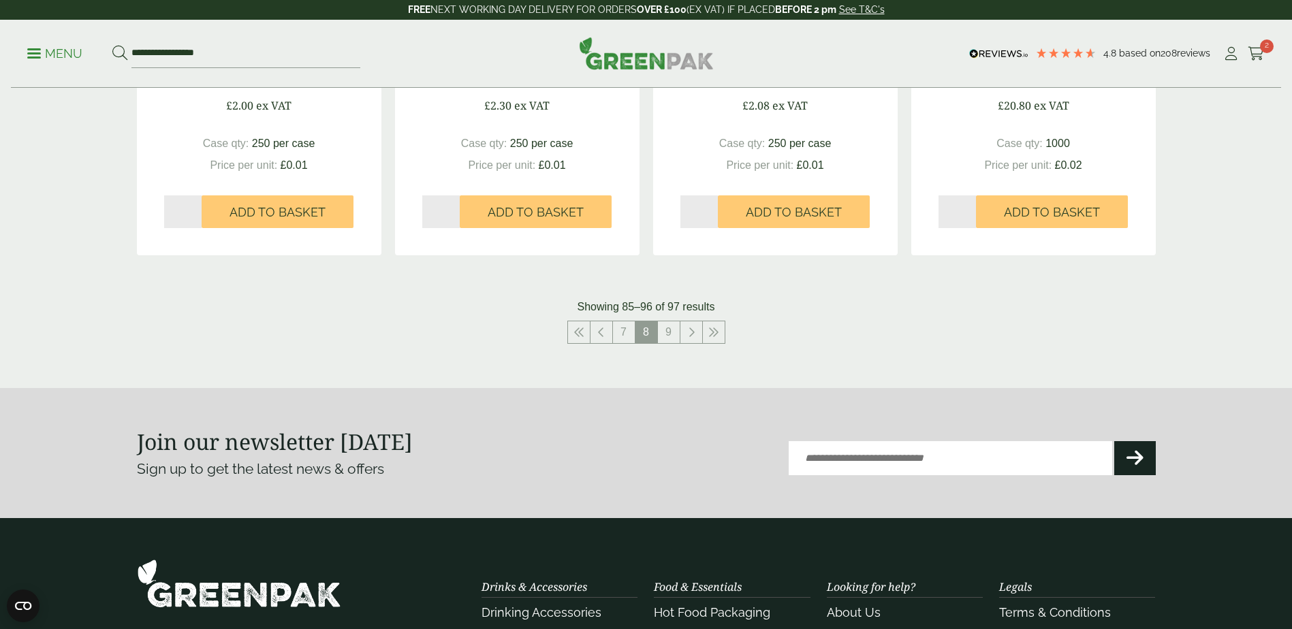
scroll to position [1400, 0]
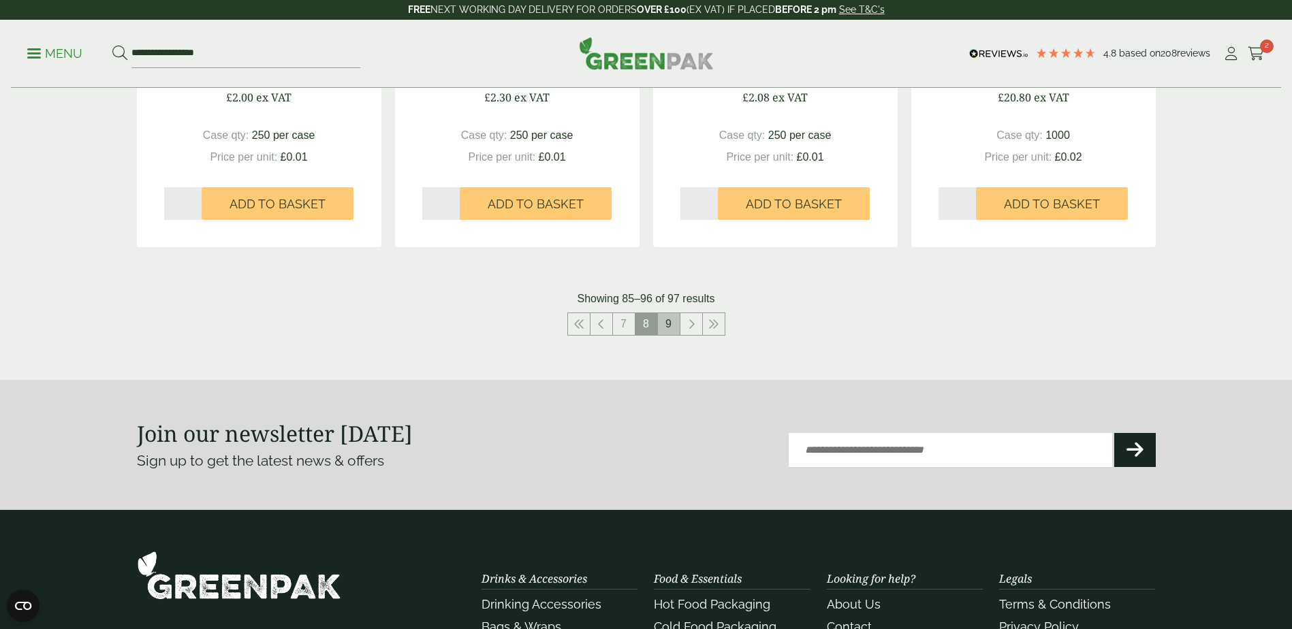
click at [664, 328] on link "9" at bounding box center [669, 324] width 22 height 22
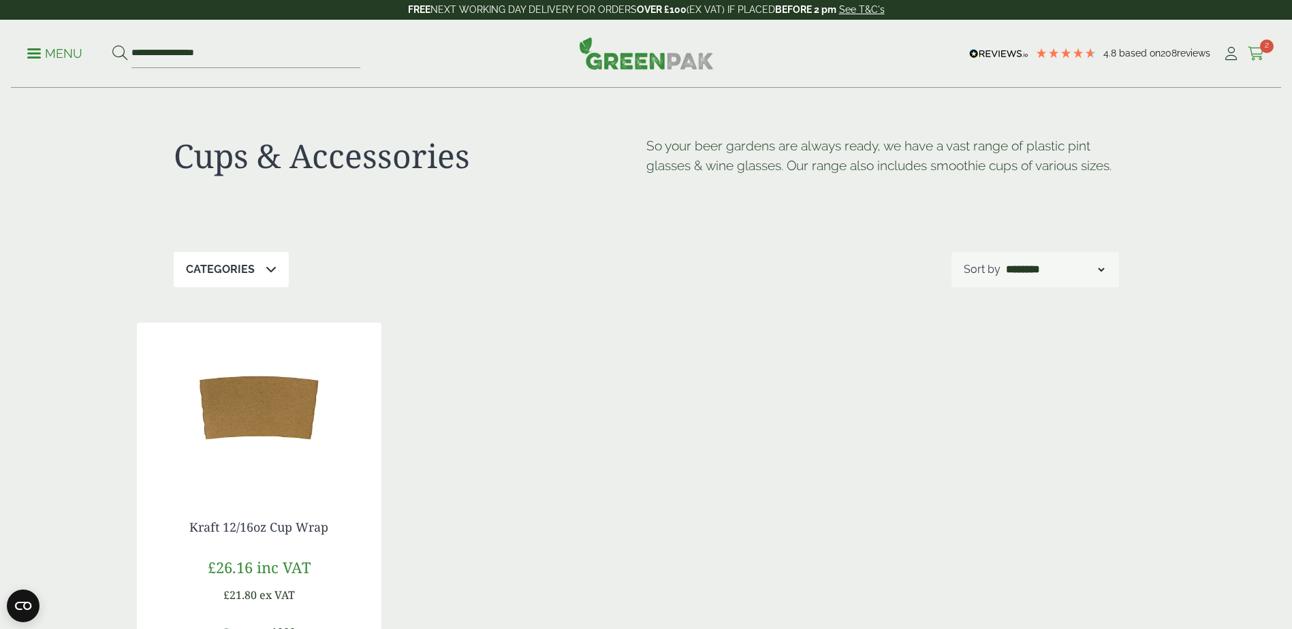
click at [1255, 52] on icon at bounding box center [1255, 54] width 17 height 14
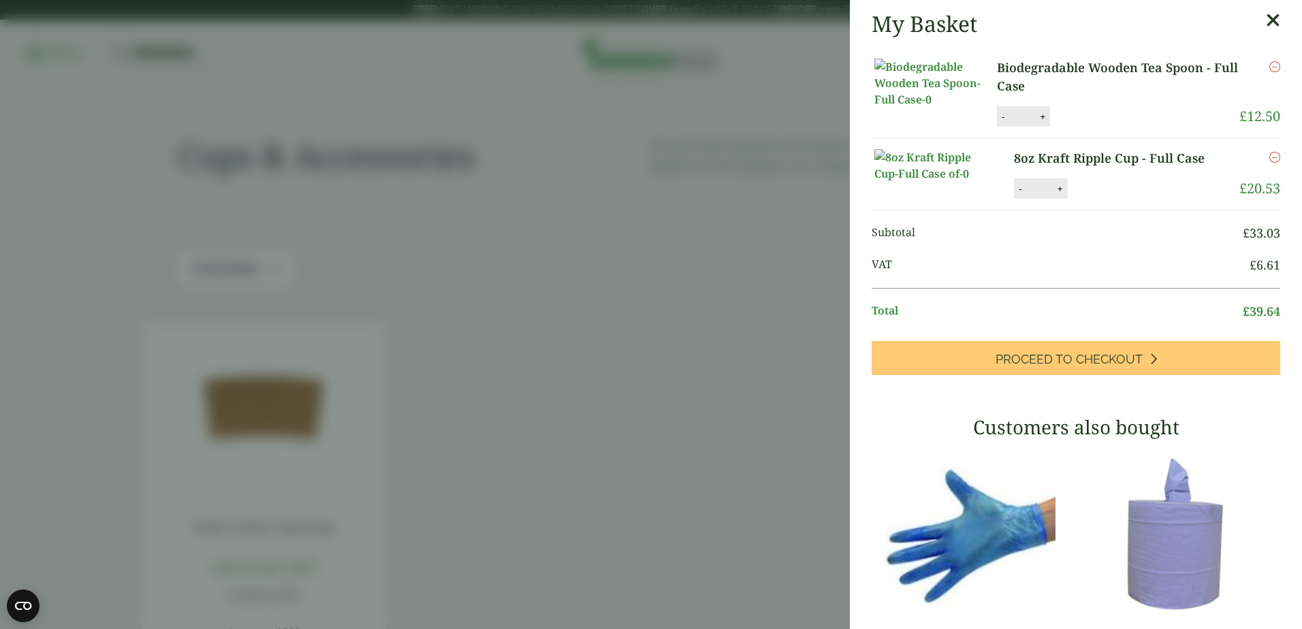
click at [1057, 195] on button "+" at bounding box center [1060, 189] width 14 height 12
type input "*"
click at [1095, 200] on button "Update" at bounding box center [1104, 189] width 68 height 20
click at [1047, 123] on button "+" at bounding box center [1043, 117] width 14 height 12
type input "*"
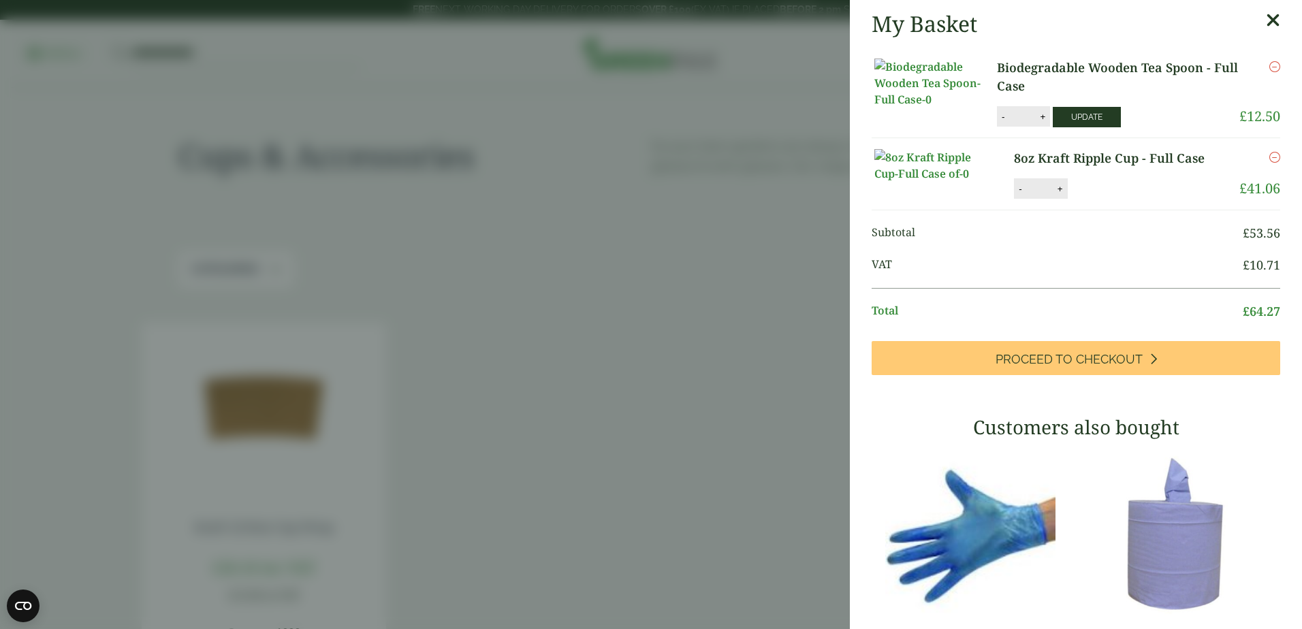
click at [1065, 127] on button "Update" at bounding box center [1087, 117] width 68 height 20
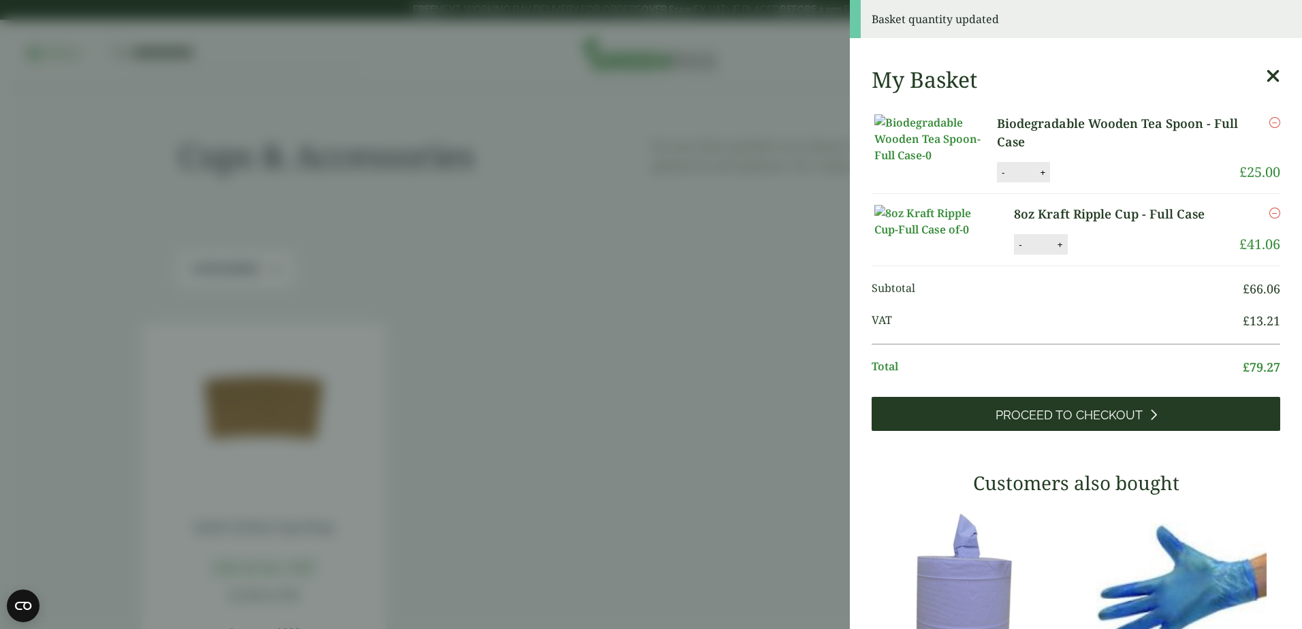
click at [1174, 431] on link "Proceed to Checkout" at bounding box center [1076, 414] width 409 height 34
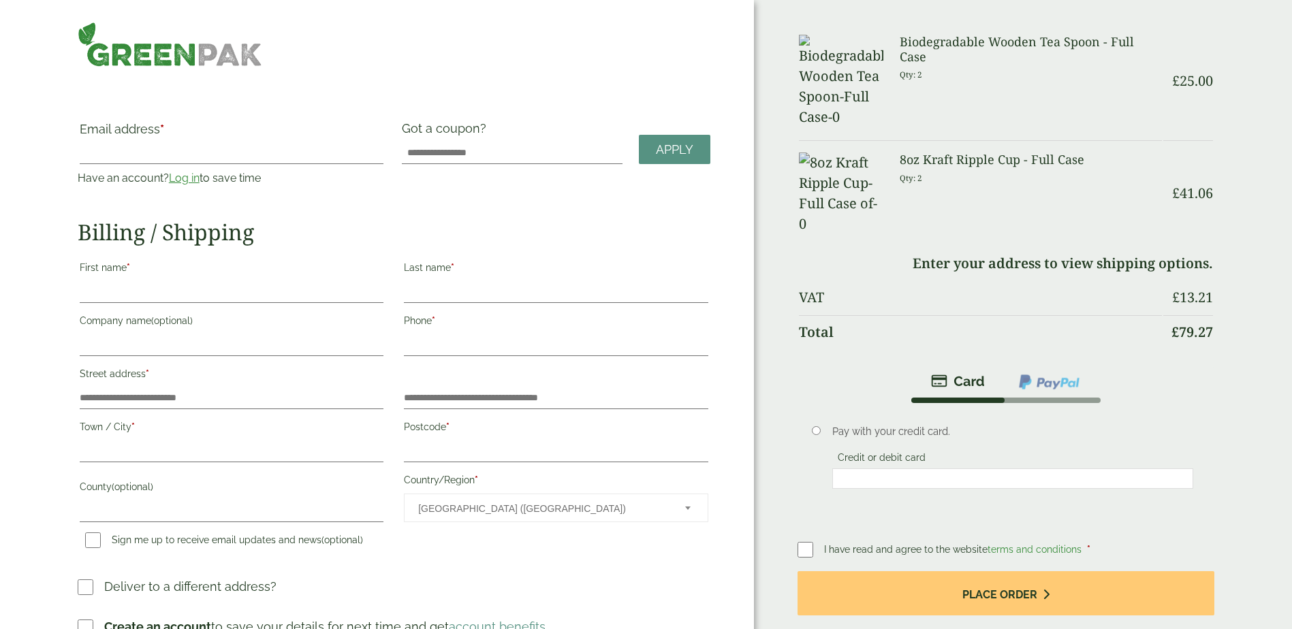
click at [188, 178] on link "Log in" at bounding box center [184, 178] width 31 height 13
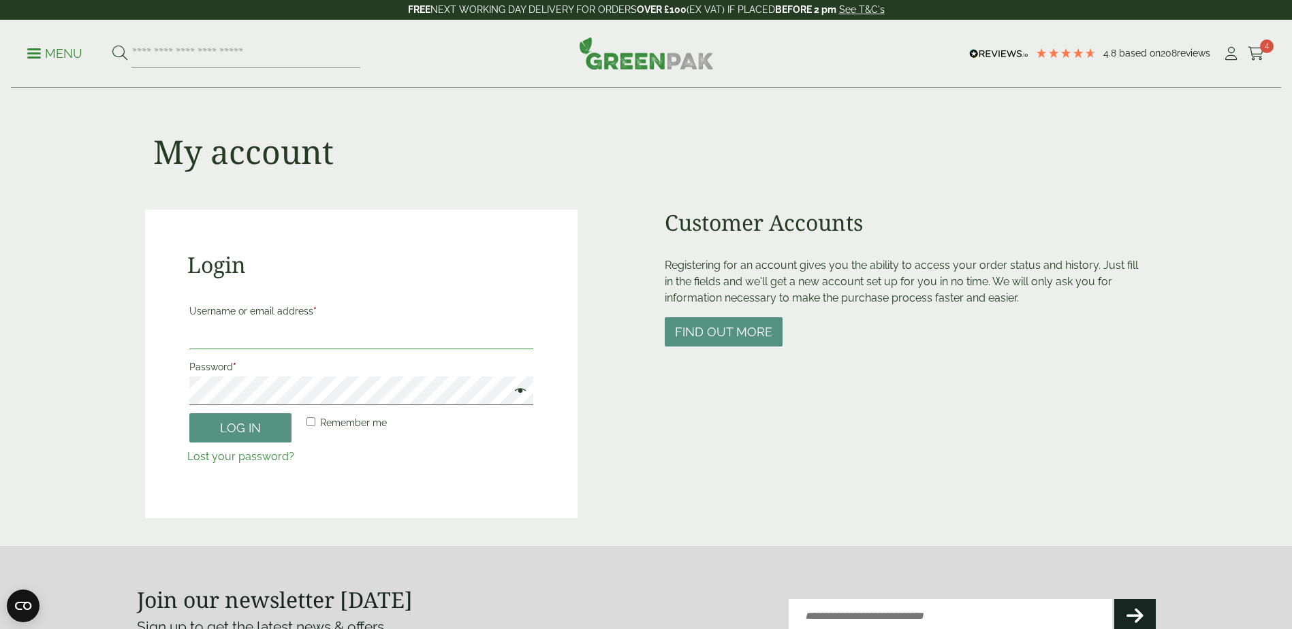
click at [248, 336] on input "Username or email address *" at bounding box center [361, 335] width 344 height 29
type input "**********"
click at [264, 431] on button "Log in" at bounding box center [240, 427] width 102 height 29
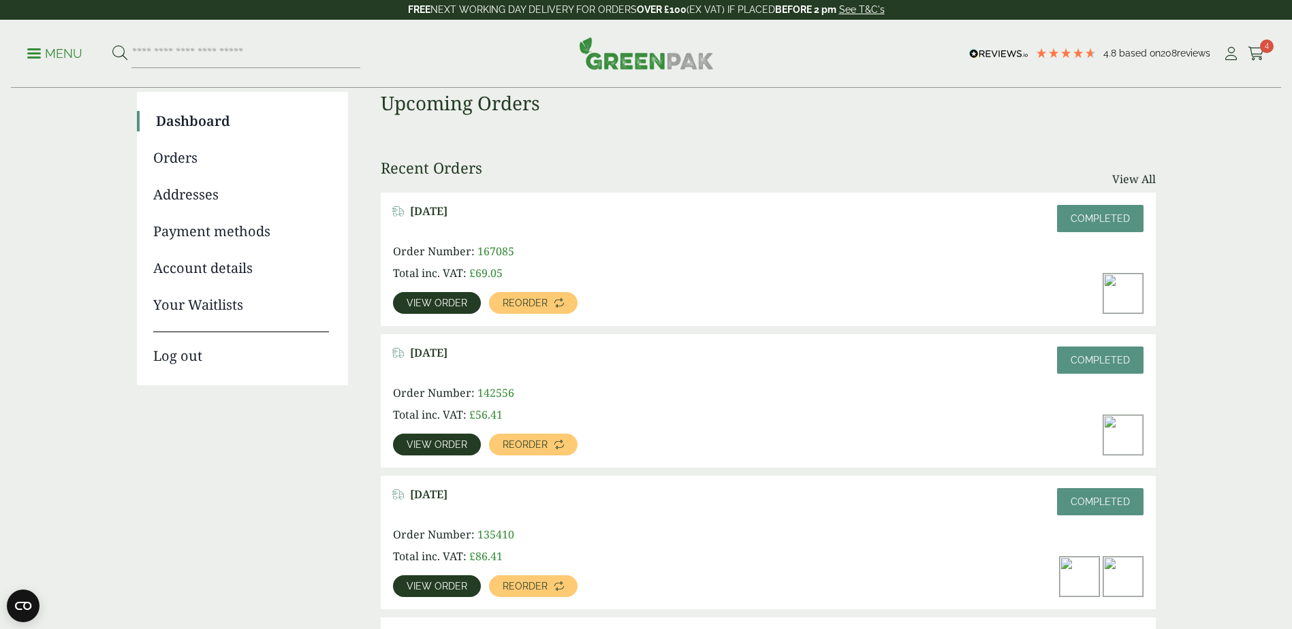
scroll to position [108, 0]
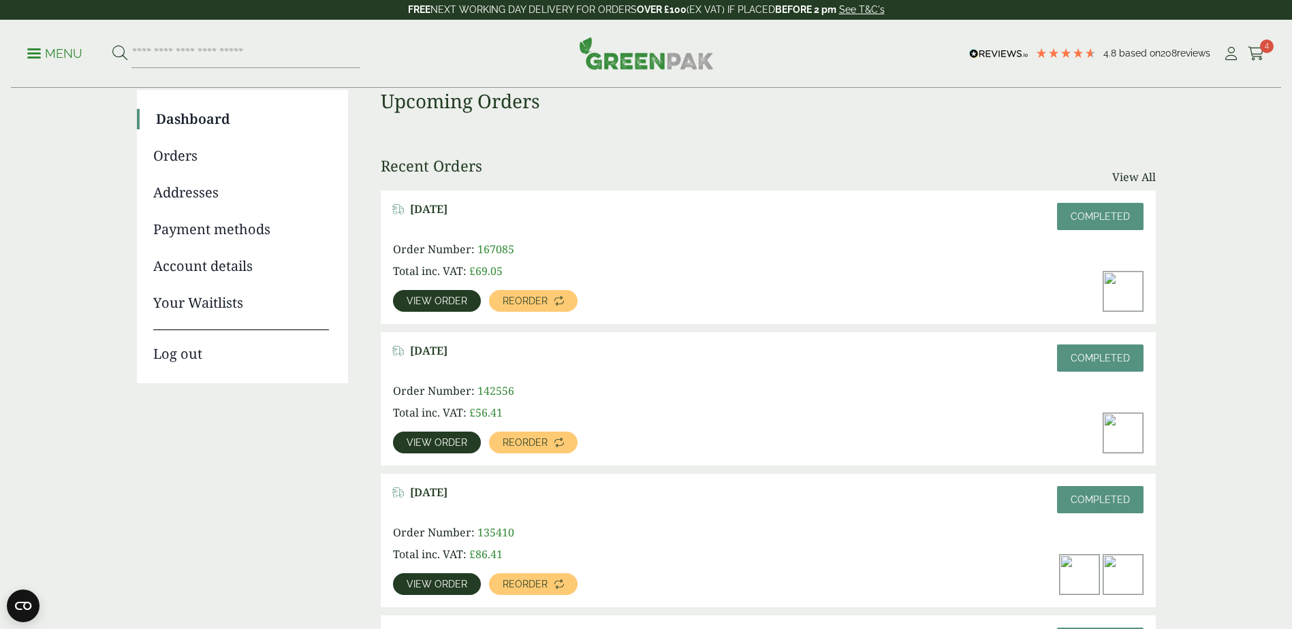
click at [450, 442] on span "View order" at bounding box center [437, 443] width 61 height 10
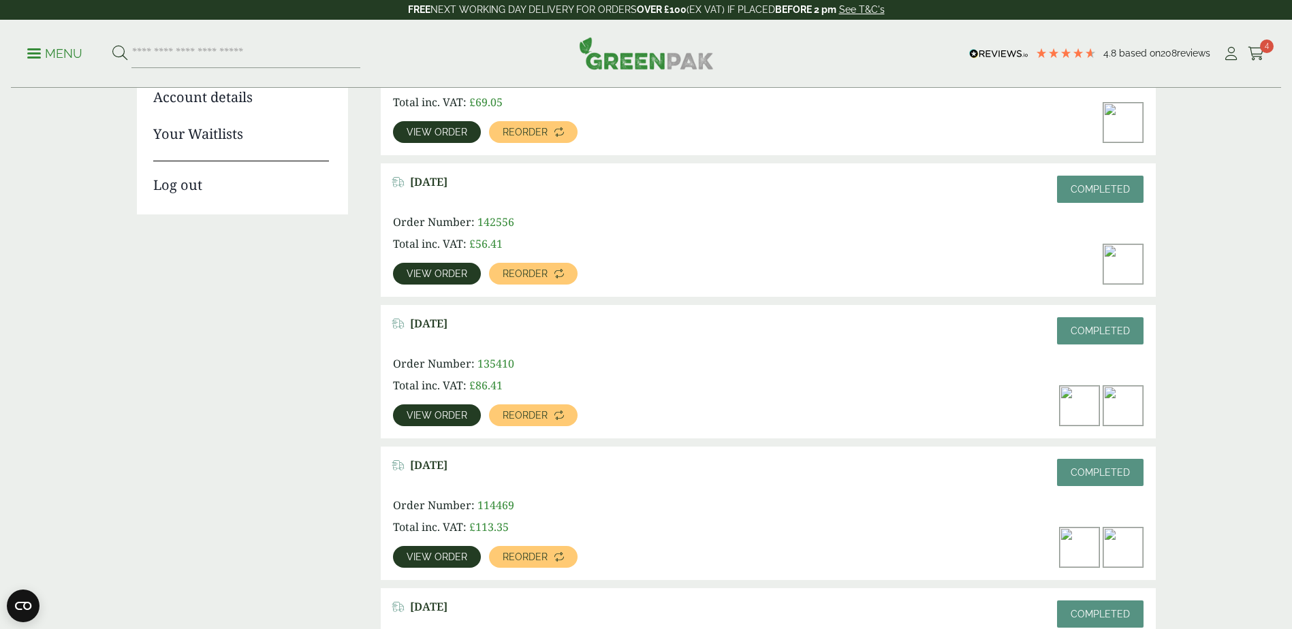
scroll to position [284, 0]
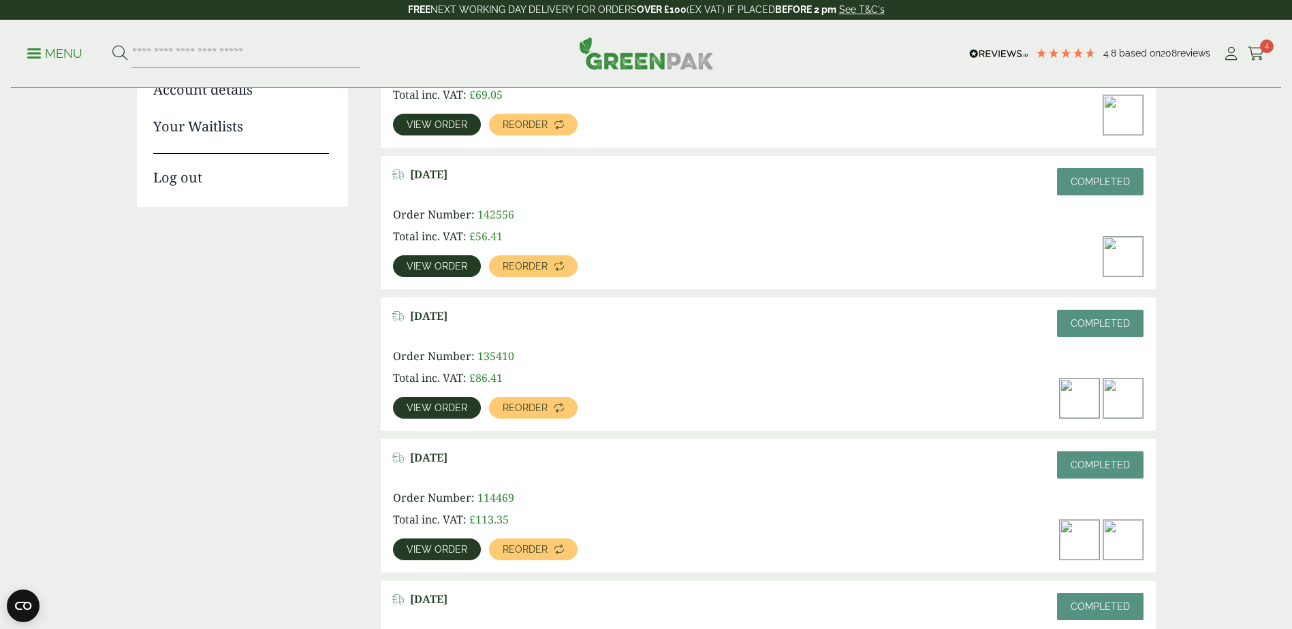
click at [464, 399] on link "View order" at bounding box center [437, 408] width 88 height 22
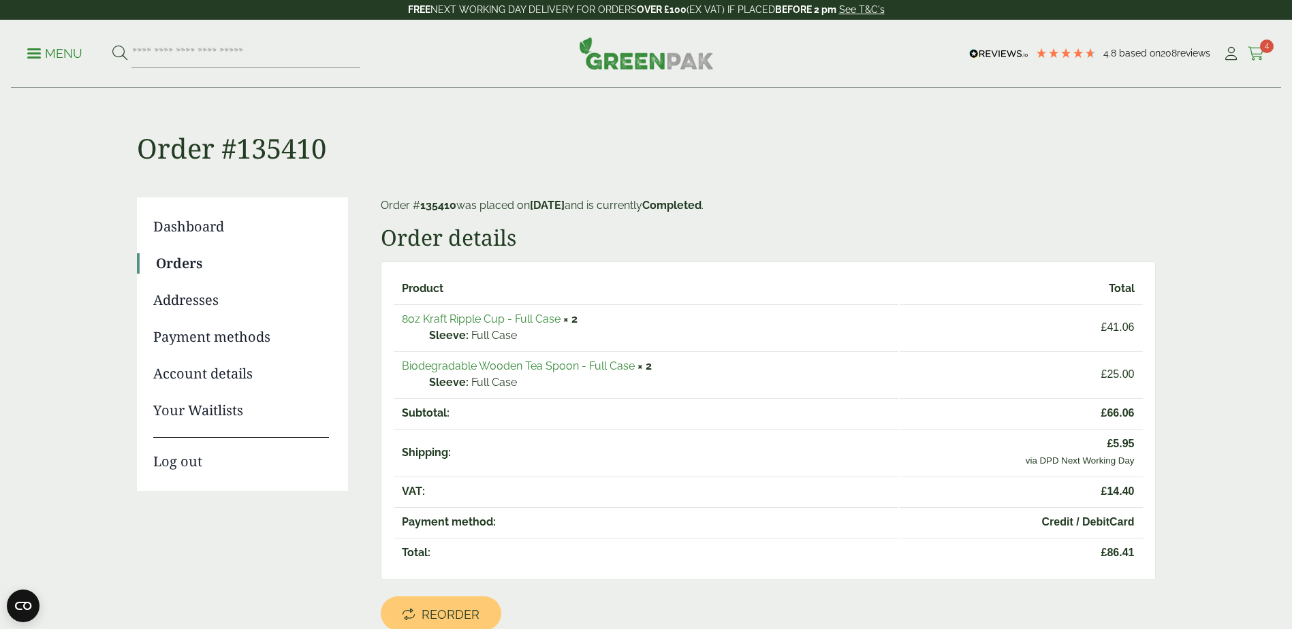
click at [1254, 52] on icon at bounding box center [1255, 54] width 17 height 14
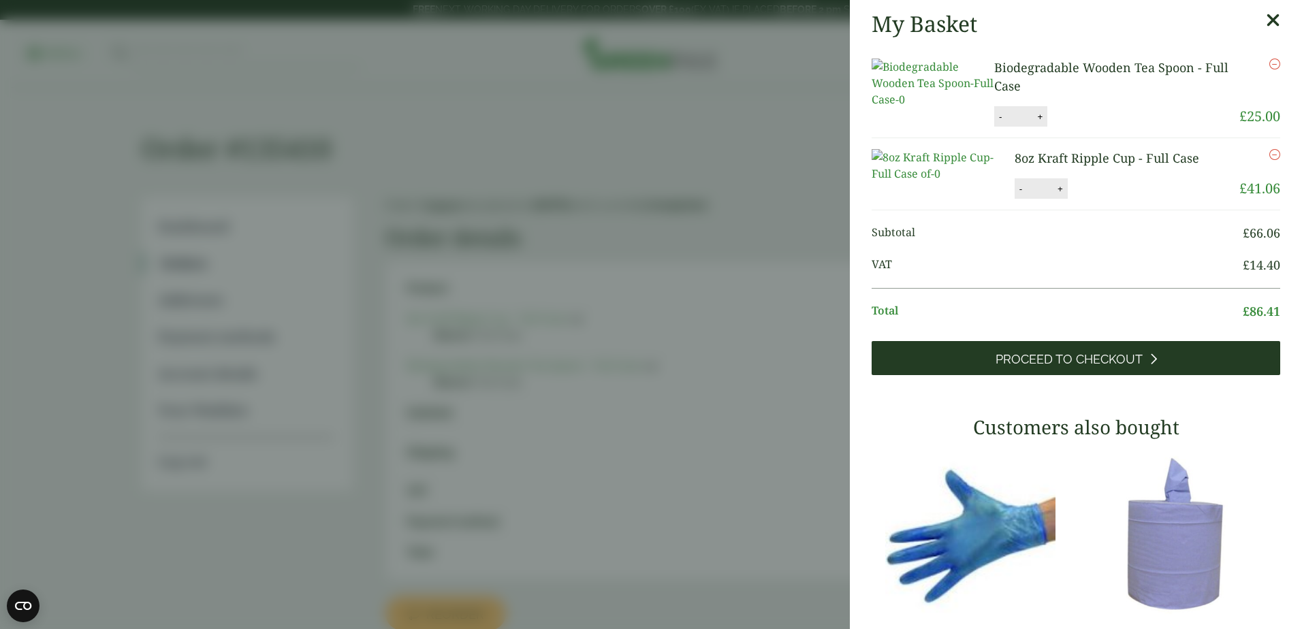
click at [1074, 367] on span "Proceed to Checkout" at bounding box center [1069, 359] width 147 height 15
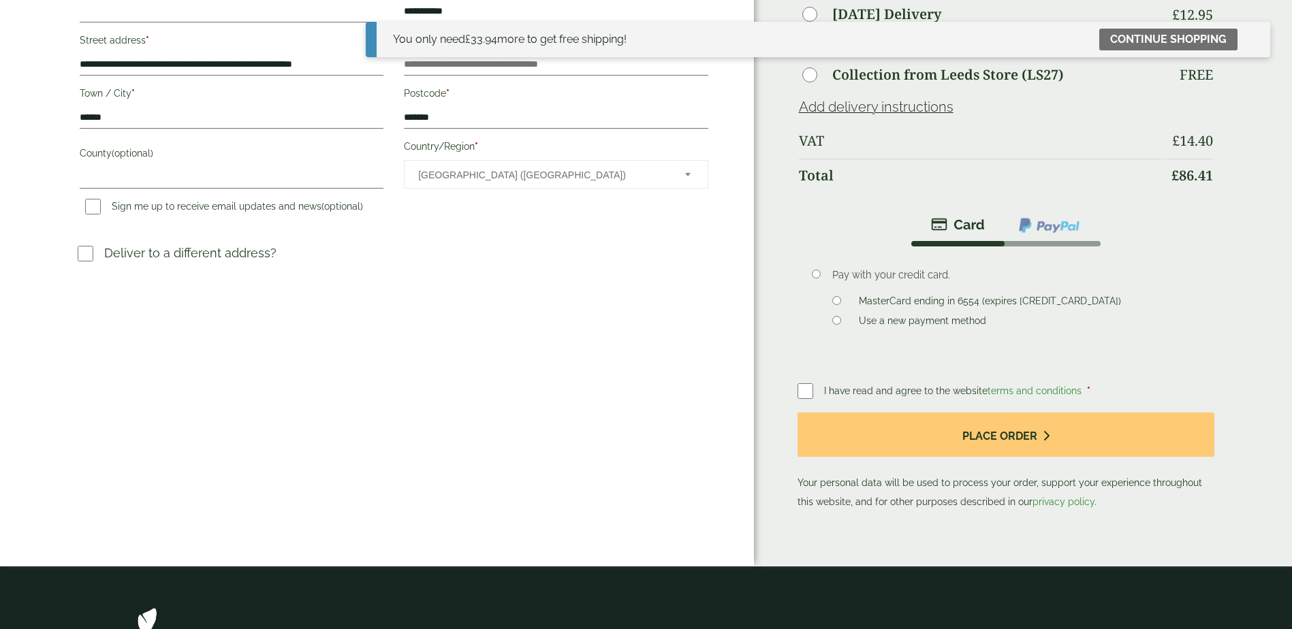
scroll to position [313, 0]
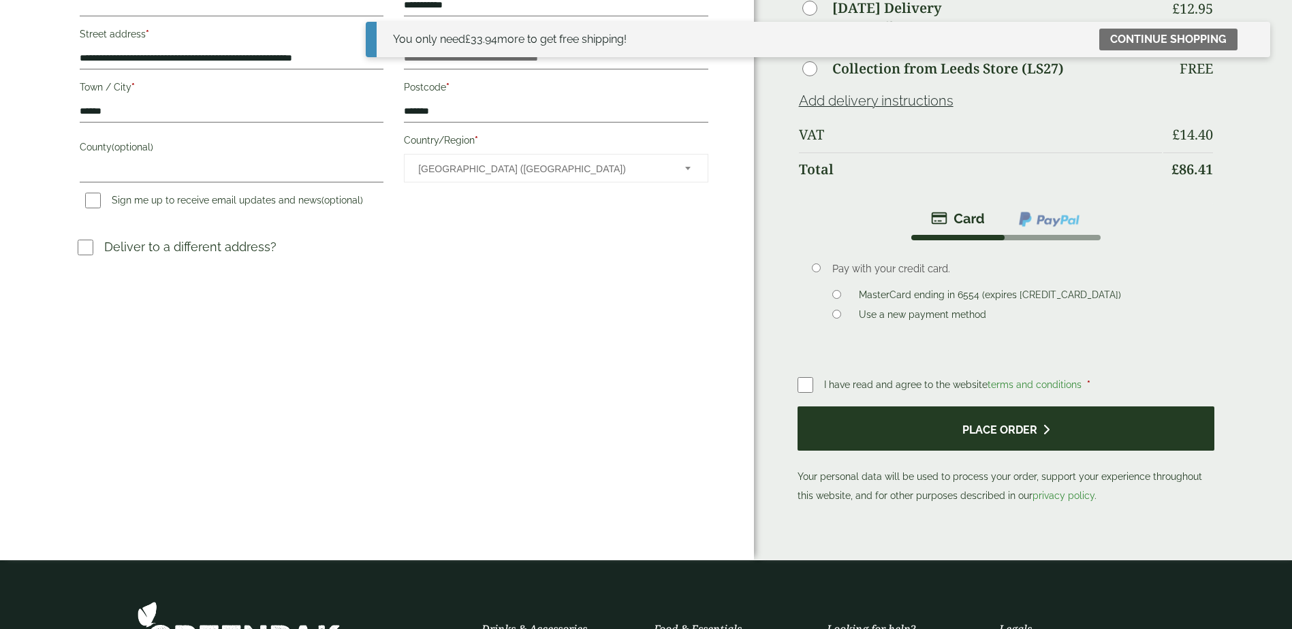
click at [994, 436] on button "Place order" at bounding box center [1005, 429] width 417 height 44
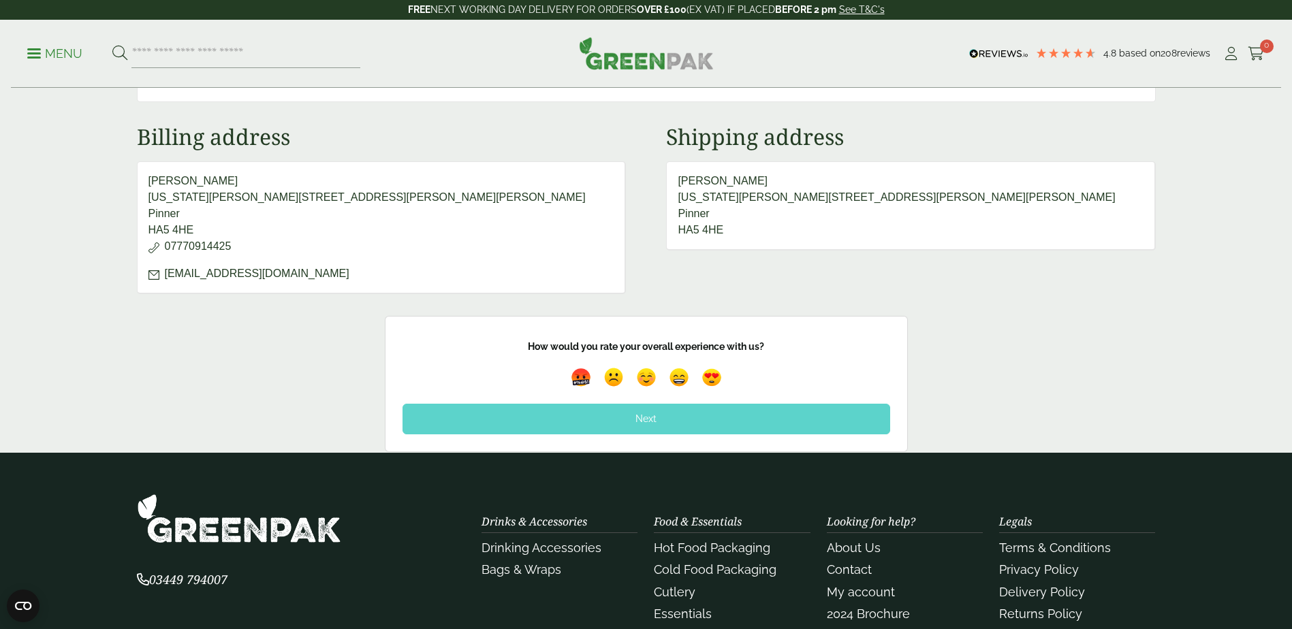
scroll to position [536, 0]
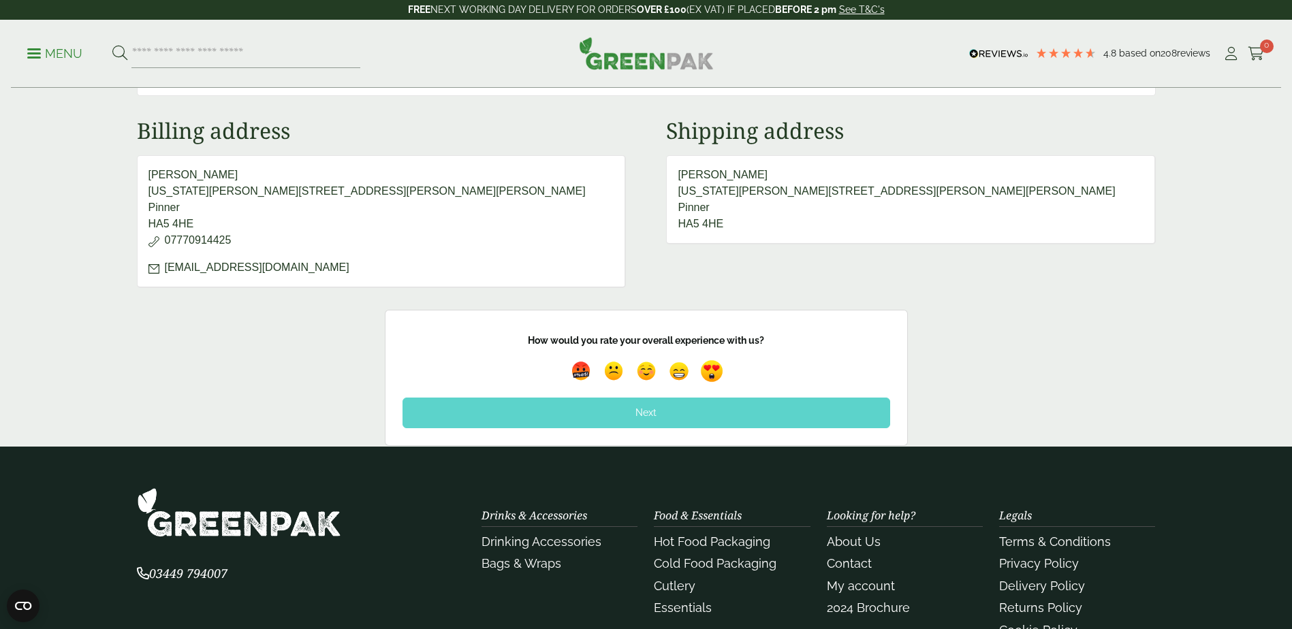
click at [712, 377] on img at bounding box center [711, 371] width 31 height 31
click at [665, 414] on div "Next" at bounding box center [646, 413] width 488 height 30
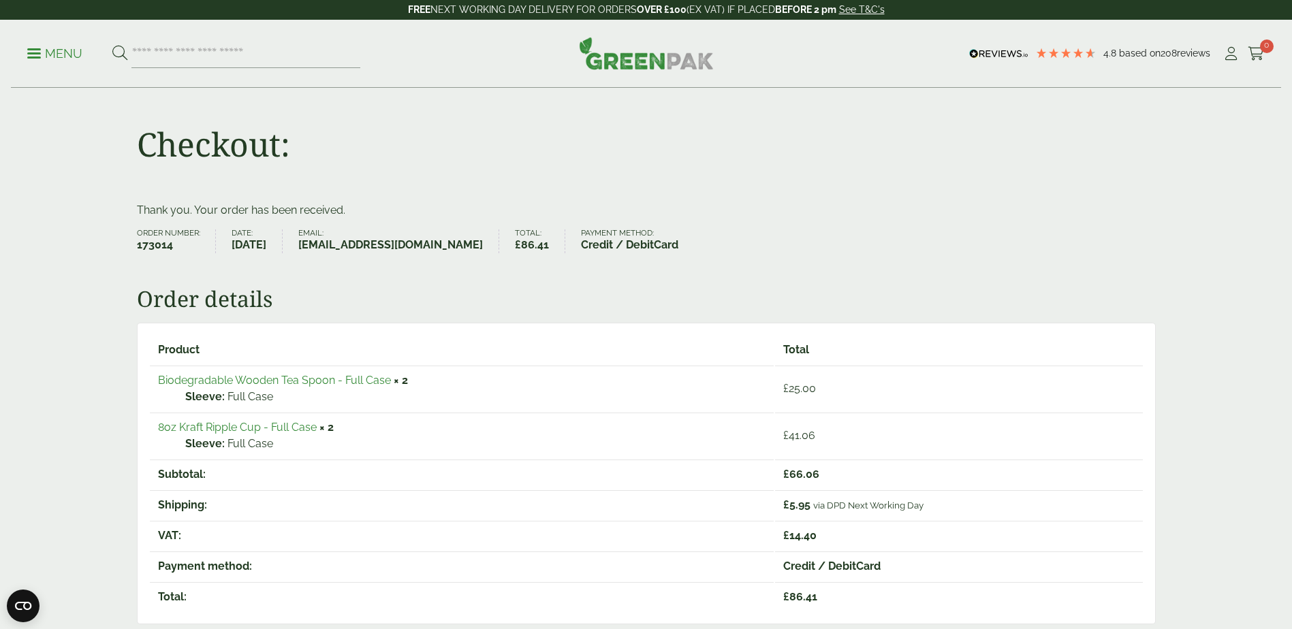
scroll to position [0, 0]
